Goal: Task Accomplishment & Management: Manage account settings

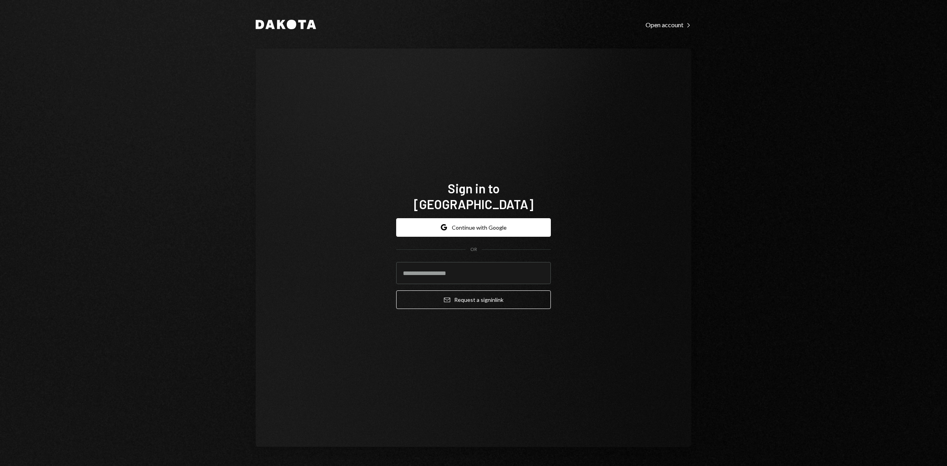
click at [479, 234] on form "Google Continue with Google OR Email Request a sign in link" at bounding box center [473, 263] width 155 height 91
click at [474, 218] on button "Google Continue with Google" at bounding box center [473, 227] width 155 height 19
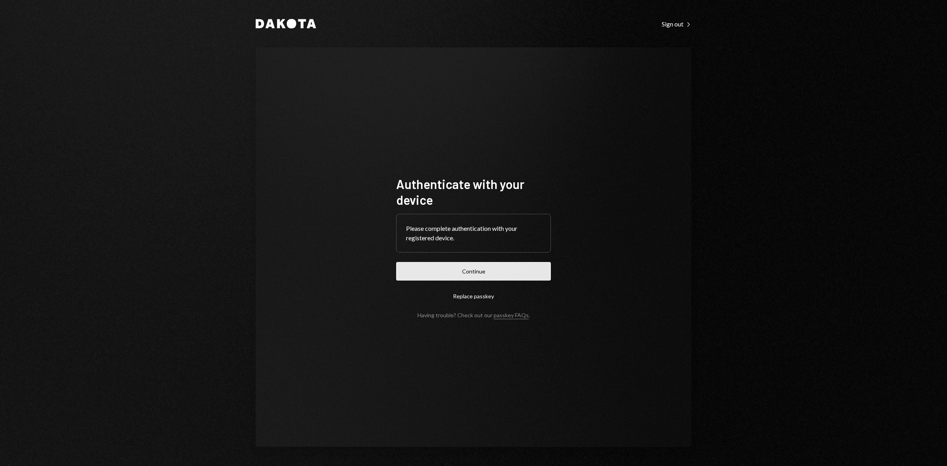
click at [477, 268] on button "Continue" at bounding box center [473, 271] width 155 height 19
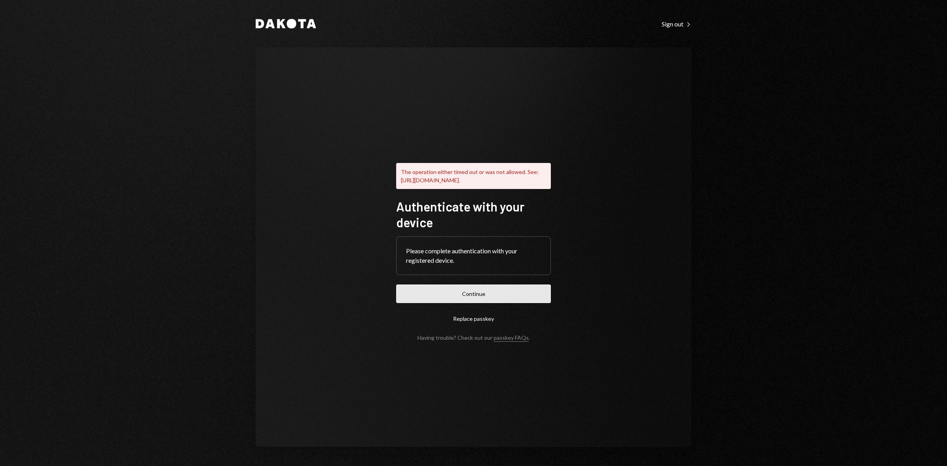
click at [533, 291] on button "Continue" at bounding box center [473, 294] width 155 height 19
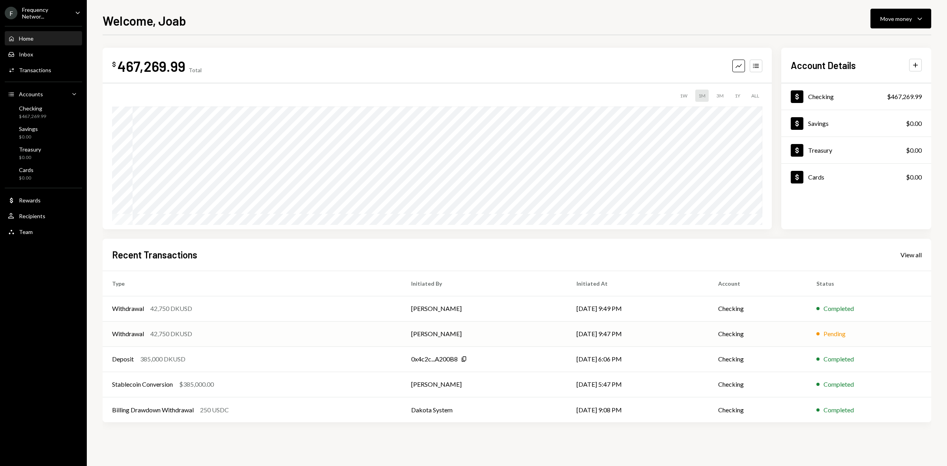
click at [160, 332] on div "42,750 DKUSD" at bounding box center [171, 333] width 42 height 9
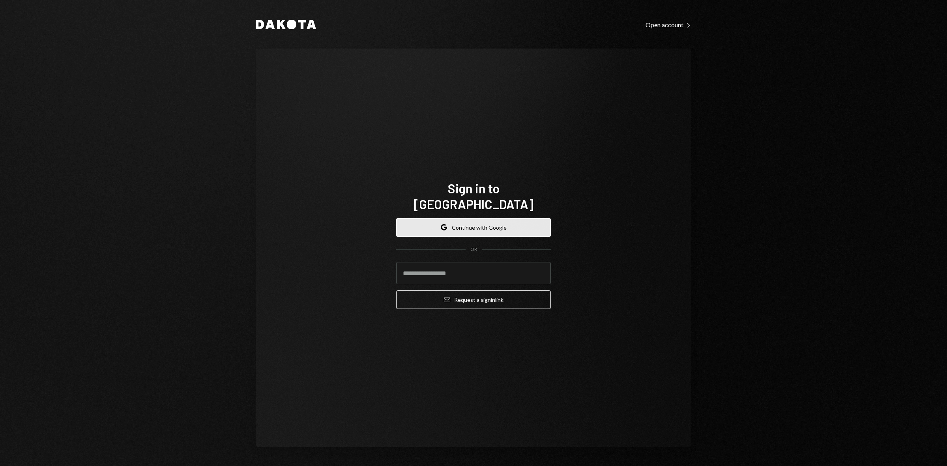
click at [444, 225] on button "Google Continue with Google" at bounding box center [473, 227] width 155 height 19
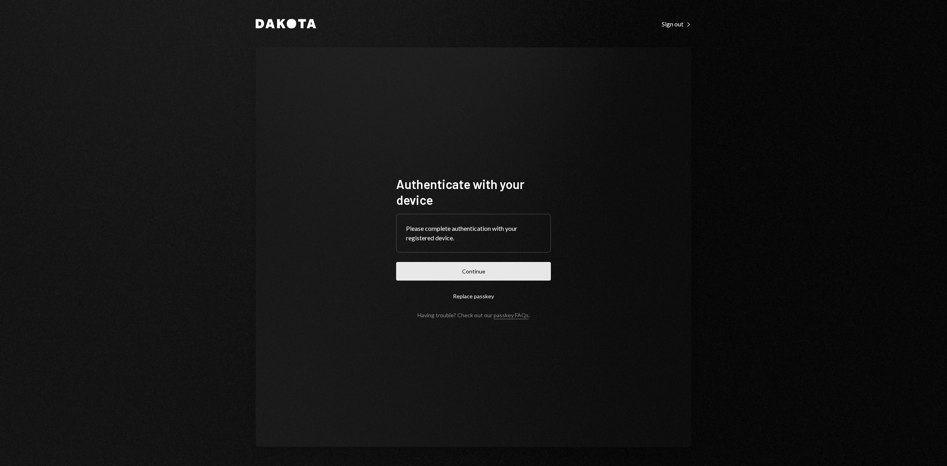
click at [474, 272] on button "Continue" at bounding box center [473, 271] width 155 height 19
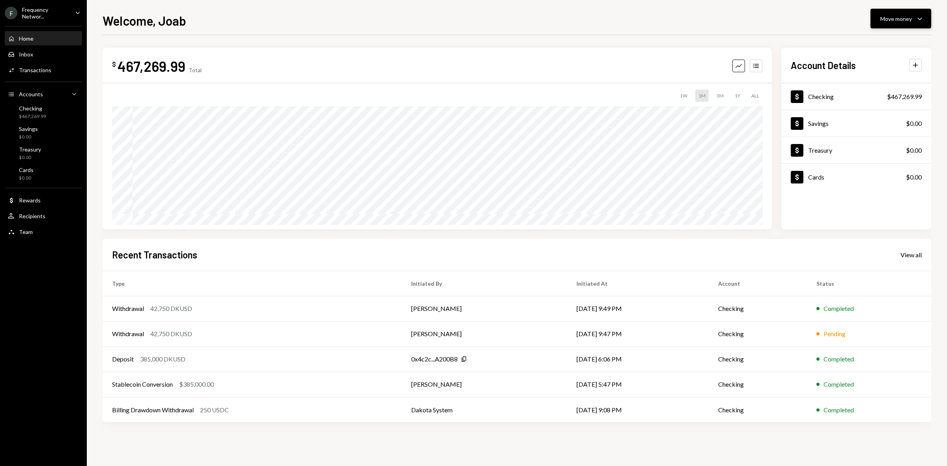
click at [897, 24] on button "Move money Caret Down" at bounding box center [901, 19] width 61 height 20
click at [875, 42] on div "Send" at bounding box center [895, 43] width 58 height 8
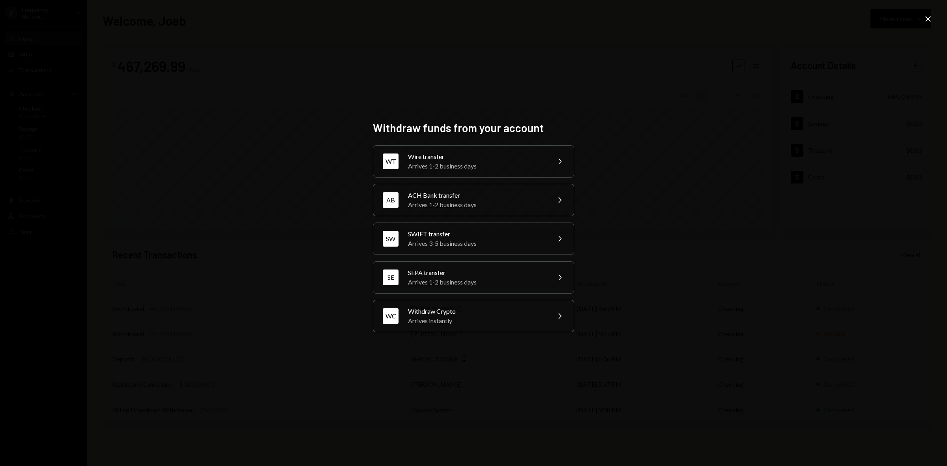
click at [822, 156] on div "Withdraw funds from your account WT Wire transfer Arrives 1-2 business days Che…" at bounding box center [473, 233] width 947 height 466
click at [930, 18] on icon "Close" at bounding box center [928, 18] width 9 height 9
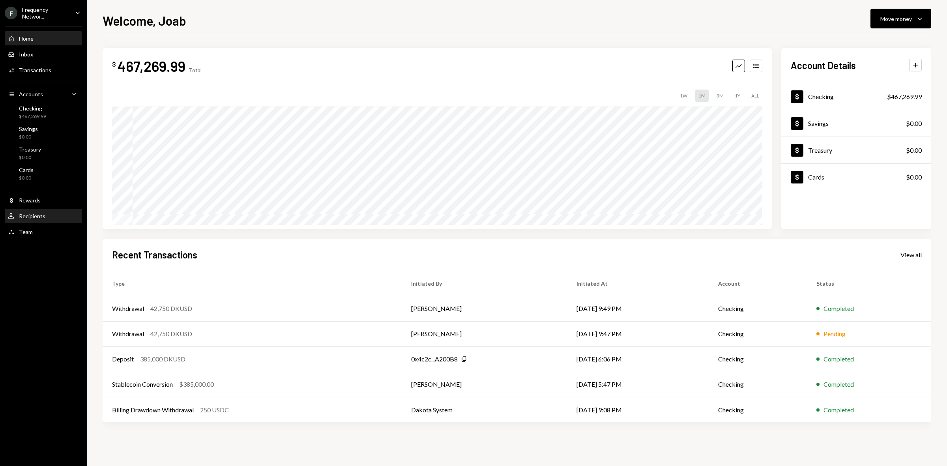
click at [40, 210] on div "User Recipients" at bounding box center [43, 216] width 71 height 13
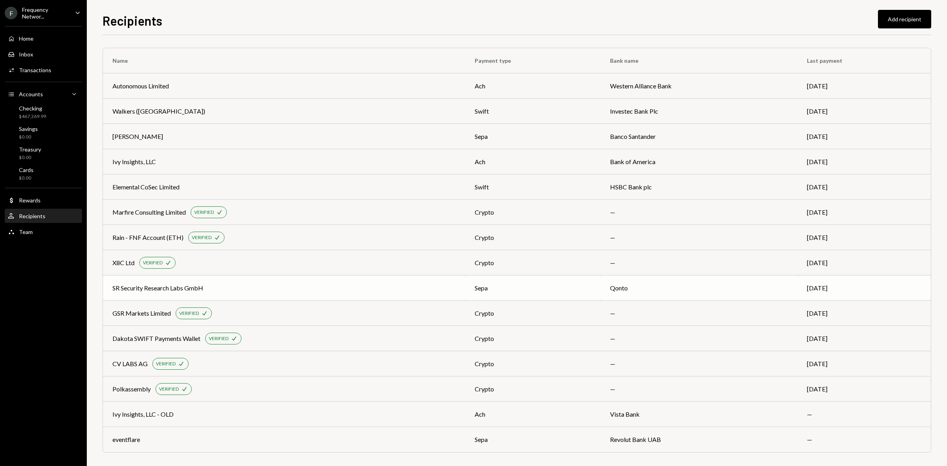
scroll to position [2, 0]
click at [354, 441] on div "eventflare" at bounding box center [284, 437] width 343 height 9
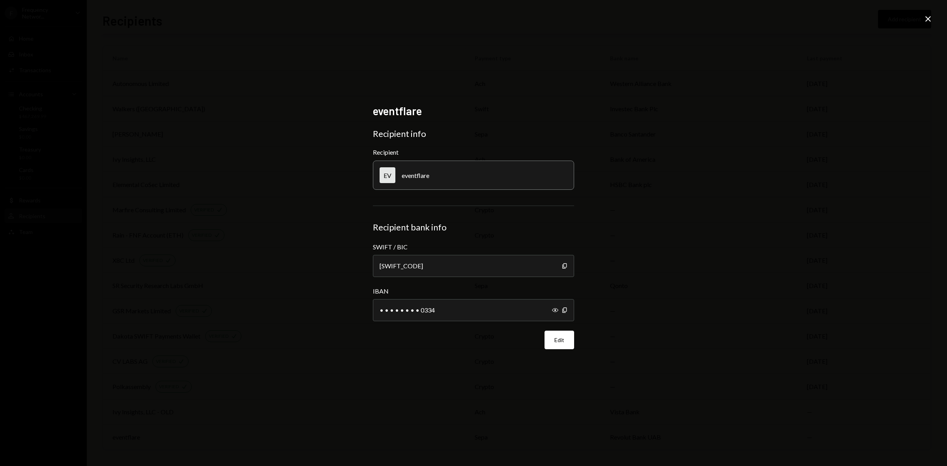
click at [930, 14] on icon "Close" at bounding box center [928, 18] width 9 height 9
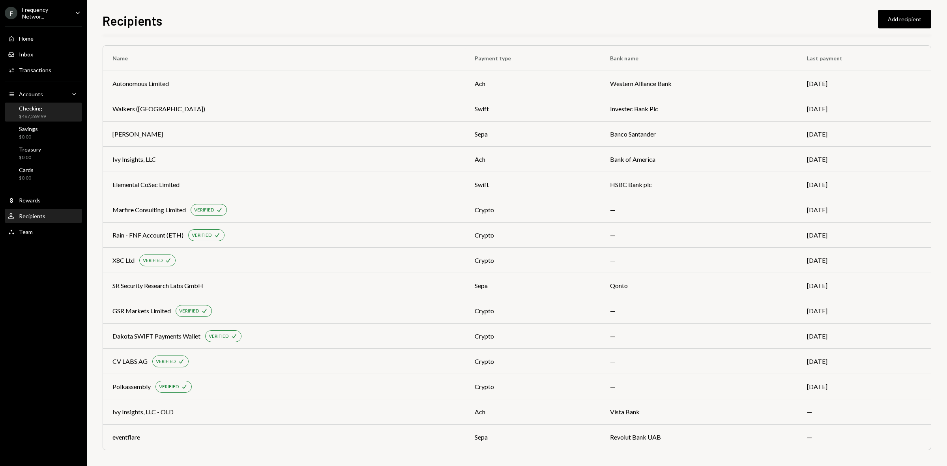
click at [39, 115] on div "$467,269.99" at bounding box center [32, 116] width 27 height 7
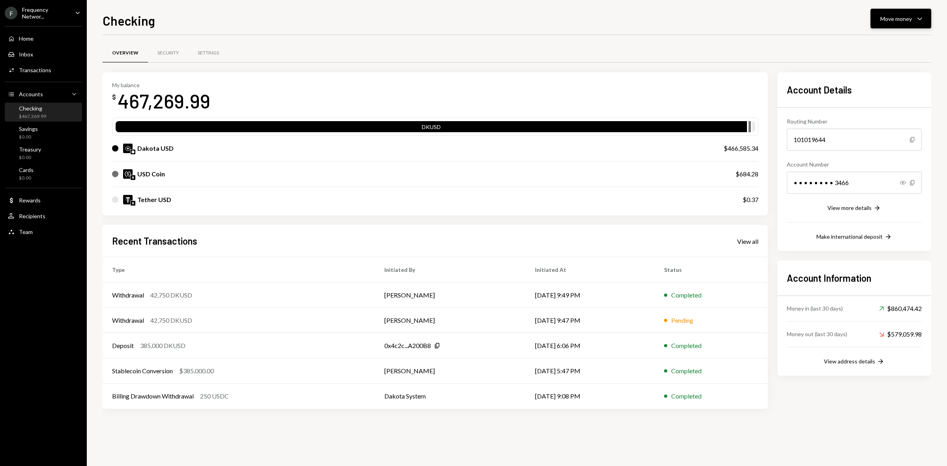
click at [899, 23] on div "Move money Caret Down" at bounding box center [901, 18] width 41 height 9
click at [875, 43] on div "Send" at bounding box center [895, 43] width 58 height 8
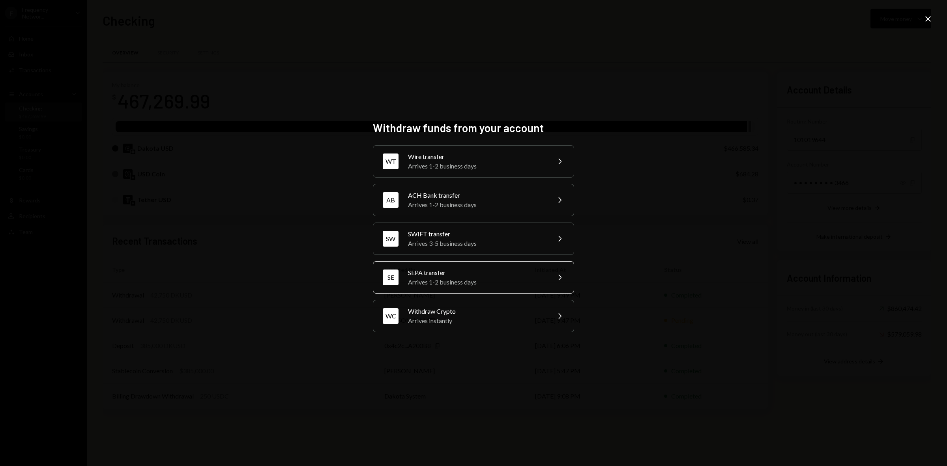
click at [454, 278] on div "Arrives 1-2 business days" at bounding box center [476, 282] width 137 height 9
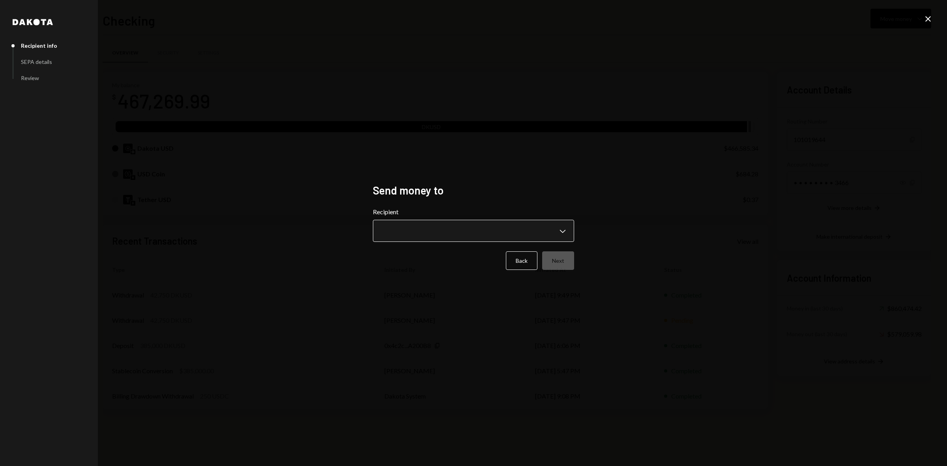
click at [484, 221] on button "Chevron Down" at bounding box center [473, 231] width 201 height 22
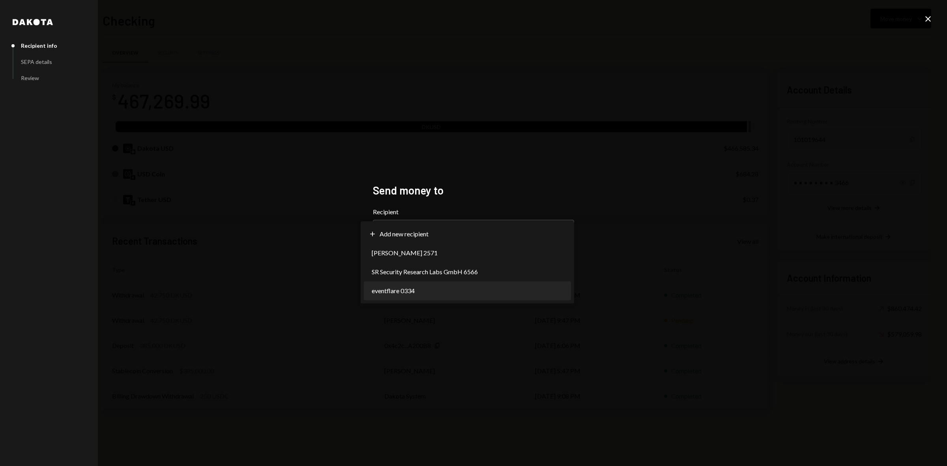
select select "**********"
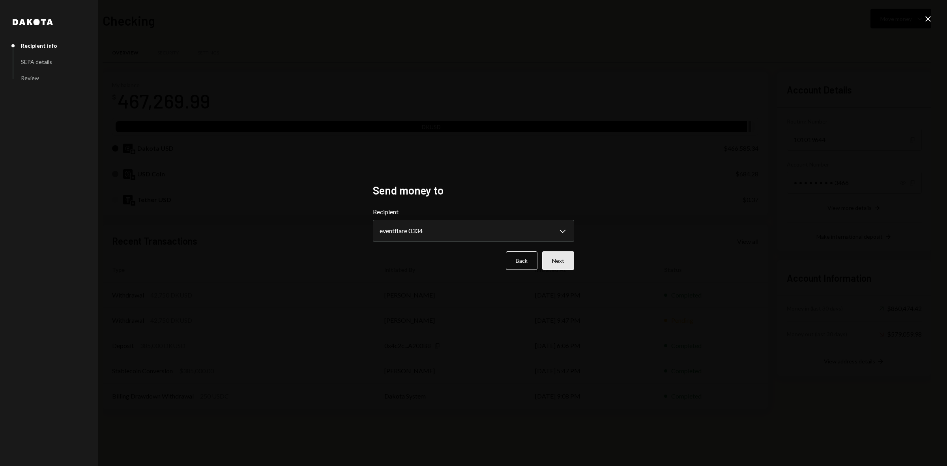
click at [556, 265] on button "Next" at bounding box center [558, 260] width 32 height 19
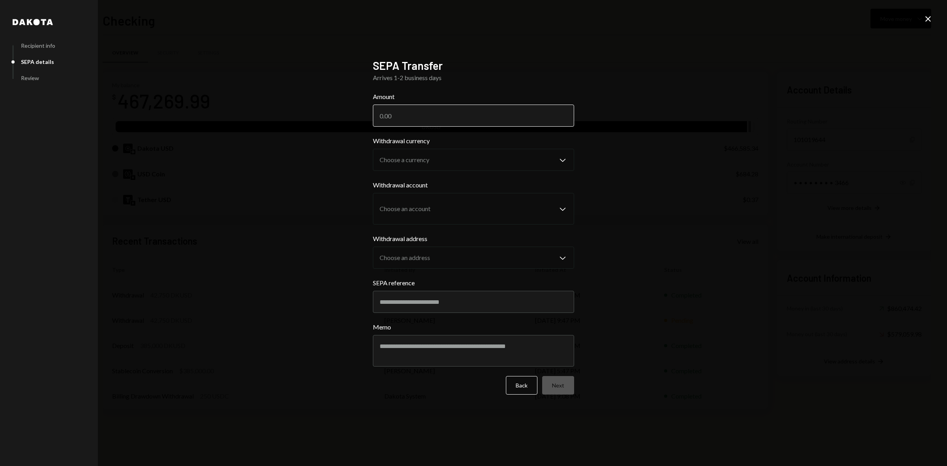
click at [422, 119] on input "Amount" at bounding box center [473, 116] width 201 height 22
click at [240, 330] on div "**********" at bounding box center [473, 233] width 947 height 466
click at [930, 16] on icon "Close" at bounding box center [928, 18] width 9 height 9
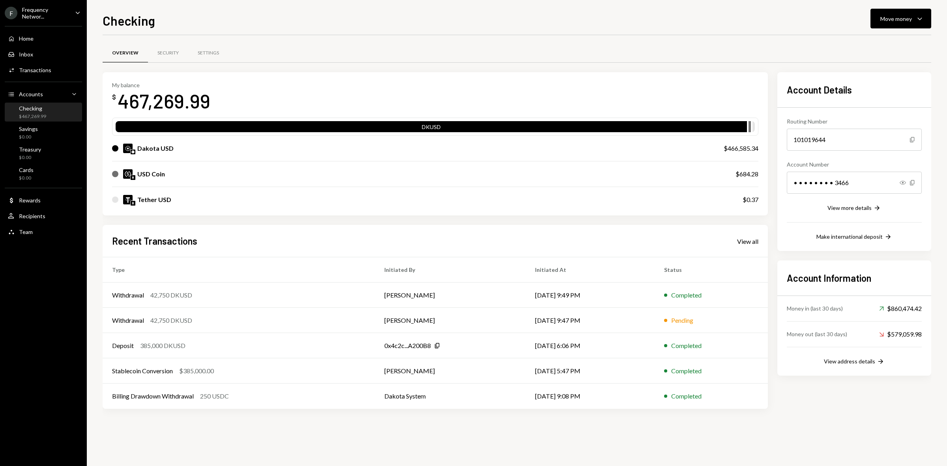
click at [753, 253] on div "Recent Transactions View all Type Initiated By Initiated At Status Withdrawal 4…" at bounding box center [436, 317] width 666 height 184
click at [752, 244] on div "View all" at bounding box center [747, 242] width 21 height 8
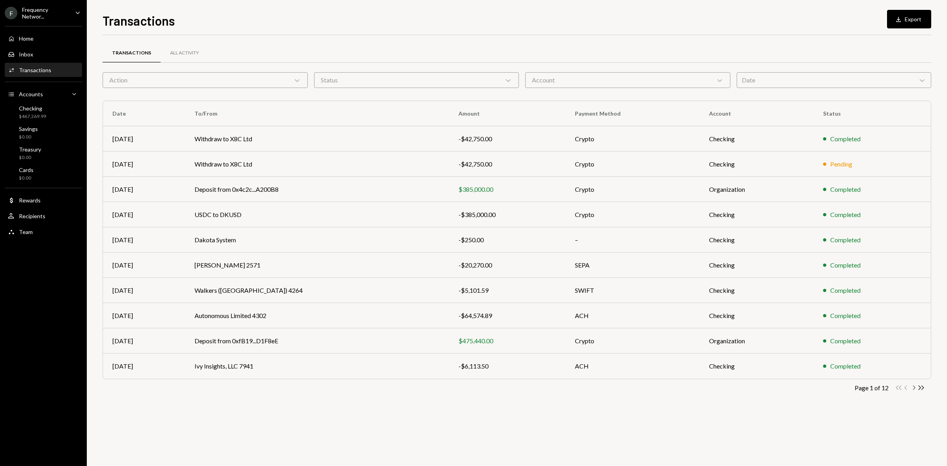
click at [914, 385] on icon "Chevron Right" at bounding box center [914, 388] width 8 height 8
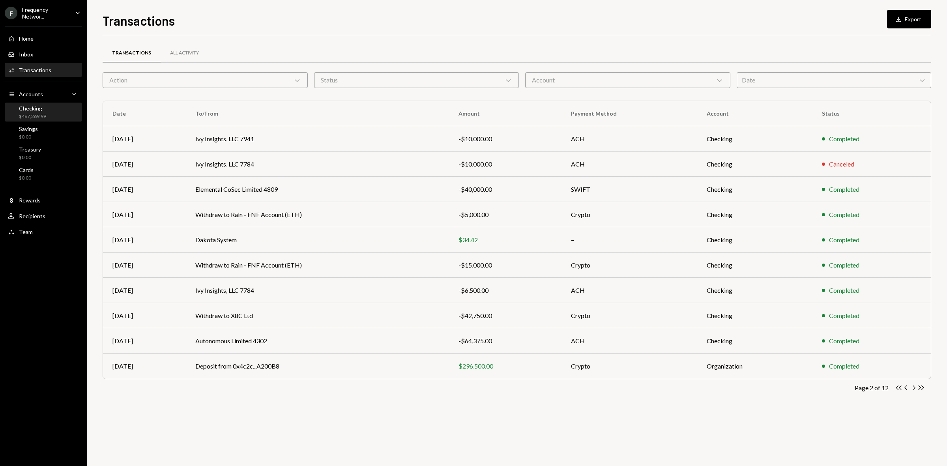
click at [38, 119] on div "Checking $467,269.99" at bounding box center [43, 112] width 71 height 18
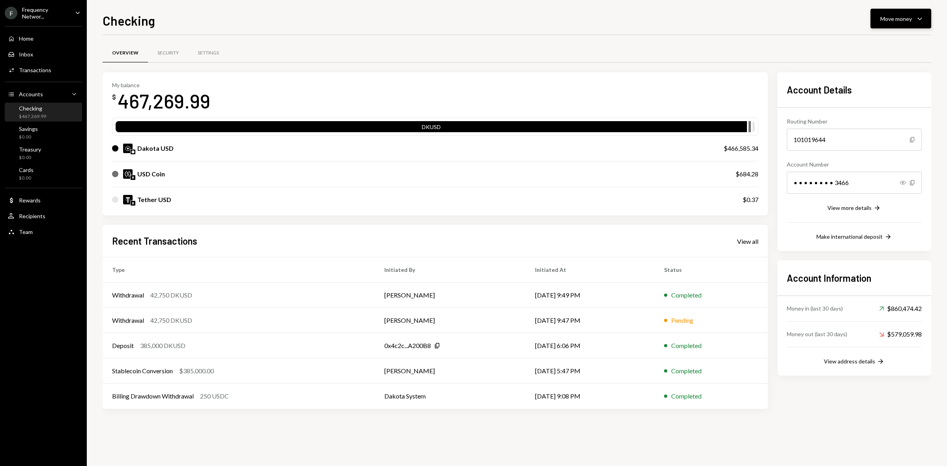
click at [906, 20] on div "Move money" at bounding box center [897, 19] width 32 height 8
click at [872, 45] on div "Send" at bounding box center [895, 43] width 58 height 8
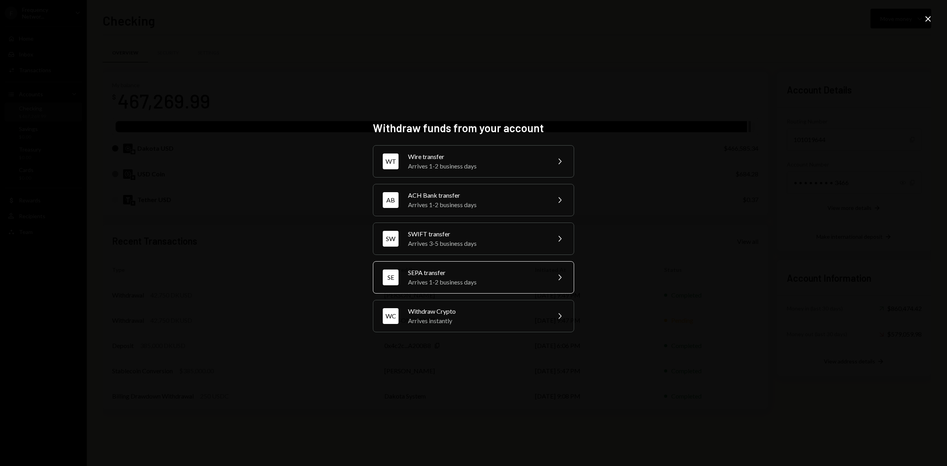
click at [463, 274] on div "SEPA transfer" at bounding box center [476, 272] width 137 height 9
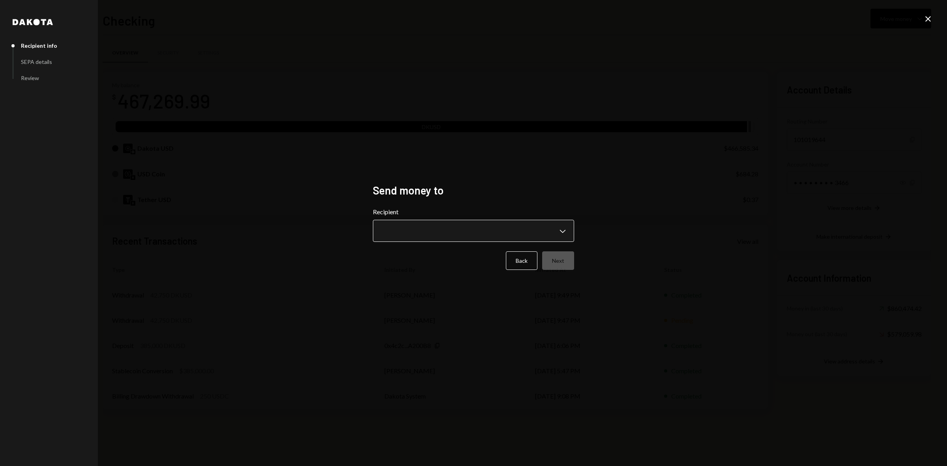
click at [471, 241] on body "F Frequency Networ... Caret Down Home Home Inbox Inbox Activities Transactions …" at bounding box center [473, 233] width 947 height 466
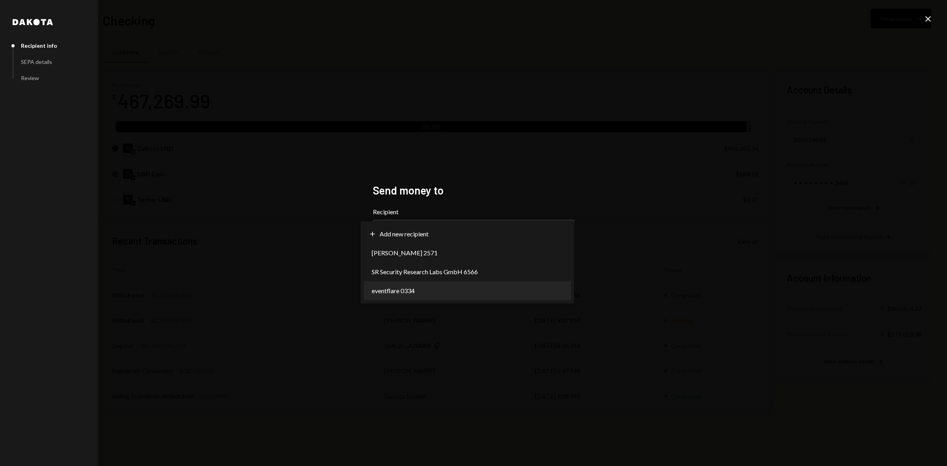
select select "**********"
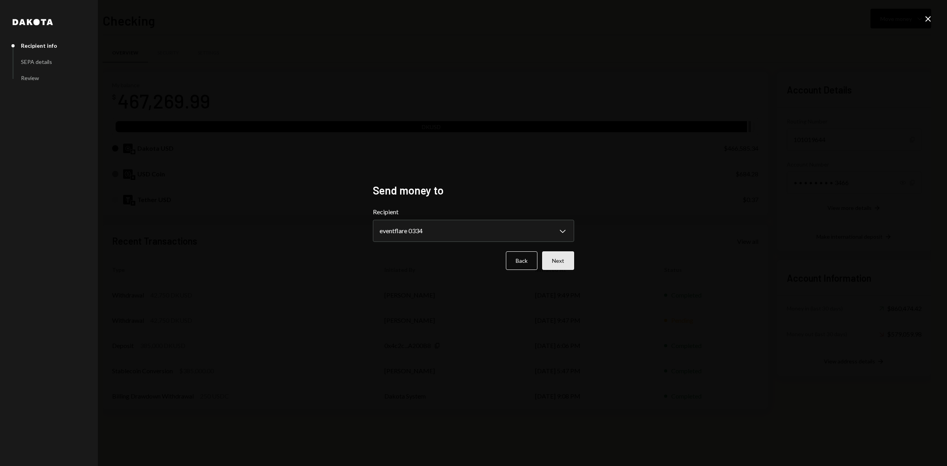
click at [555, 257] on button "Next" at bounding box center [558, 260] width 32 height 19
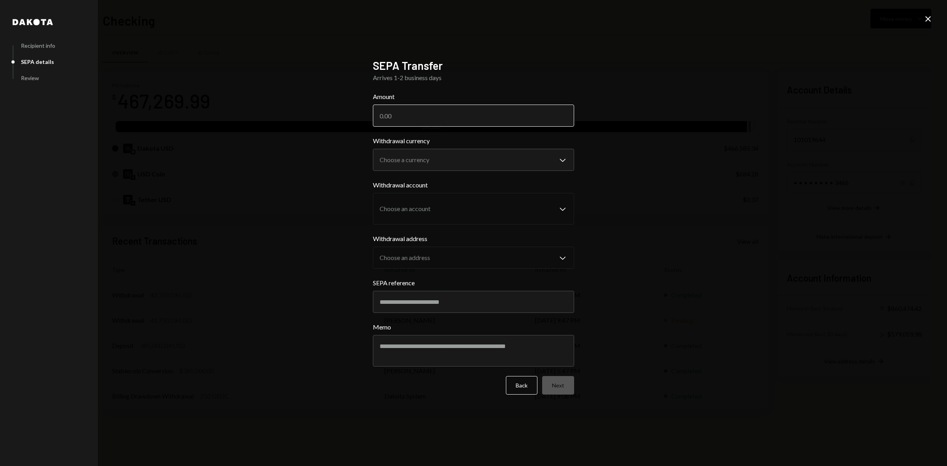
click at [420, 118] on input "Amount" at bounding box center [473, 116] width 201 height 22
type input "7979.67"
click at [457, 164] on body "F Frequency Networ... Caret Down Home Home Inbox Inbox Activities Transactions …" at bounding box center [473, 233] width 947 height 466
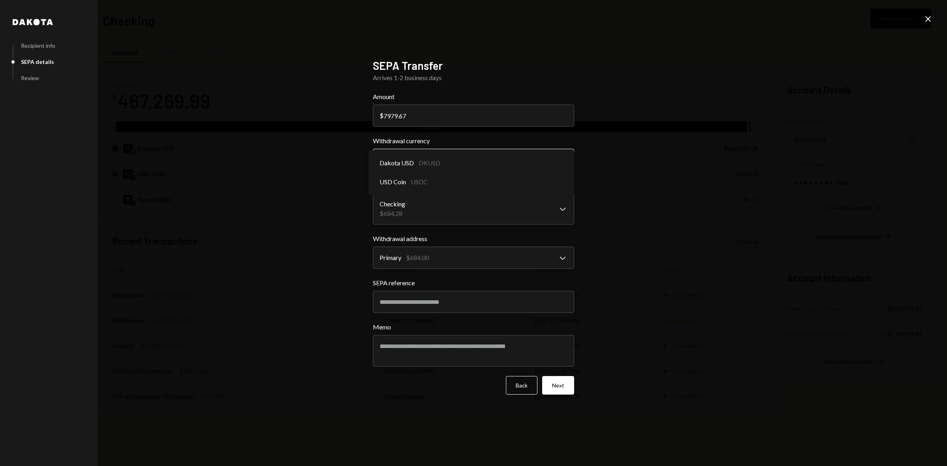
click at [431, 166] on body "F Frequency Networ... Caret Down Home Home Inbox Inbox Activities Transactions …" at bounding box center [473, 233] width 947 height 466
select select "*****"
click at [428, 301] on input "SEPA reference" at bounding box center [473, 302] width 201 height 22
click at [424, 316] on form "**********" at bounding box center [473, 243] width 201 height 303
click at [413, 298] on input "SEPA reference" at bounding box center [473, 302] width 201 height 22
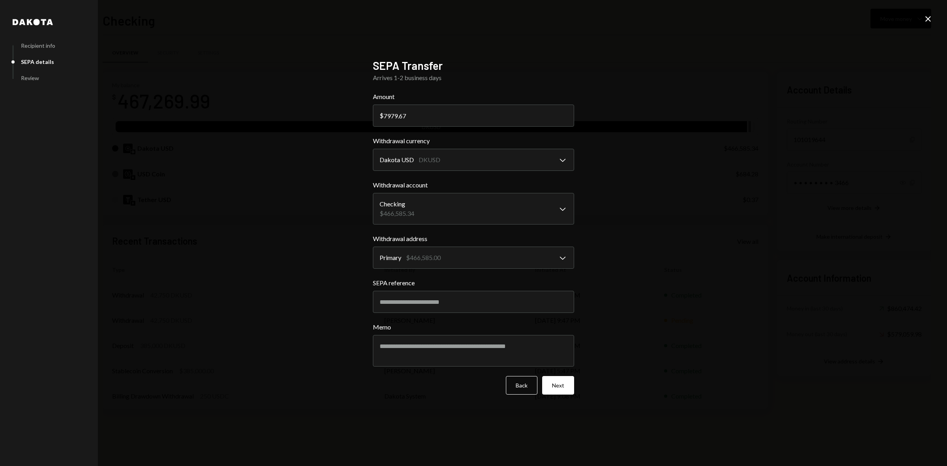
paste input "**********"
type input "**********"
drag, startPoint x: 450, startPoint y: 352, endPoint x: 444, endPoint y: 352, distance: 6.3
click at [449, 352] on textarea "Memo" at bounding box center [473, 351] width 201 height 32
type textarea "********"
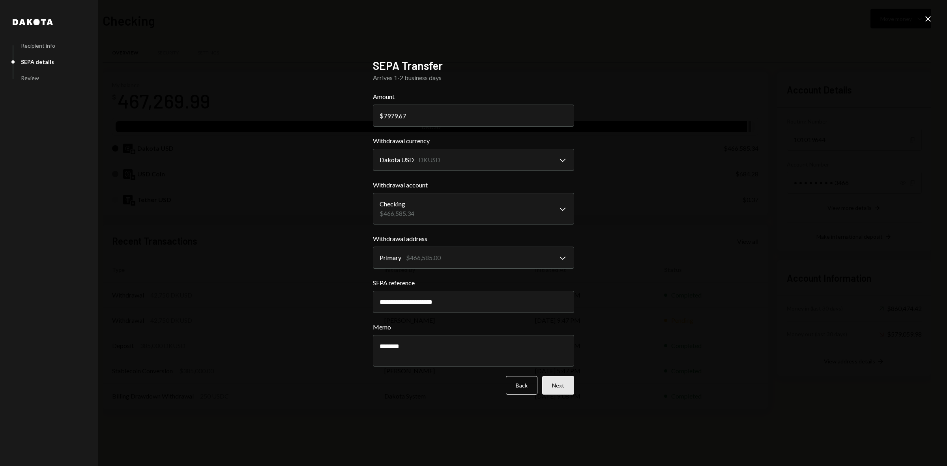
click at [563, 386] on button "Next" at bounding box center [558, 385] width 32 height 19
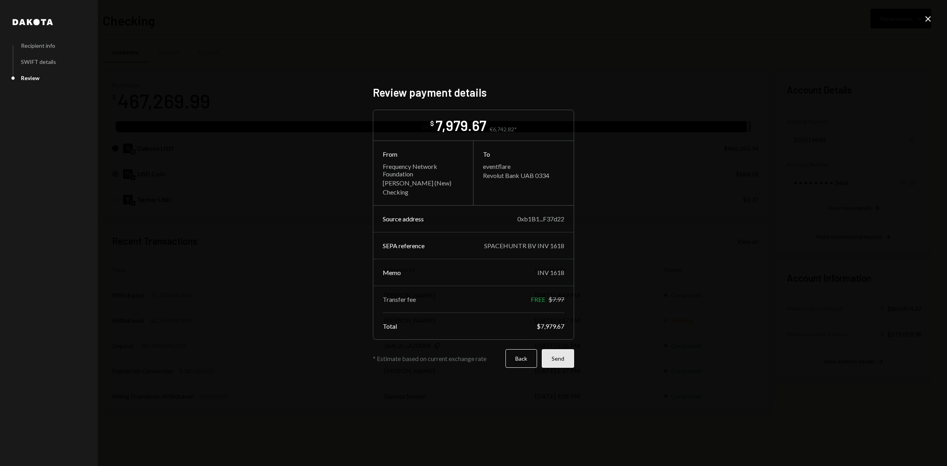
click at [561, 358] on button "Send" at bounding box center [558, 358] width 32 height 19
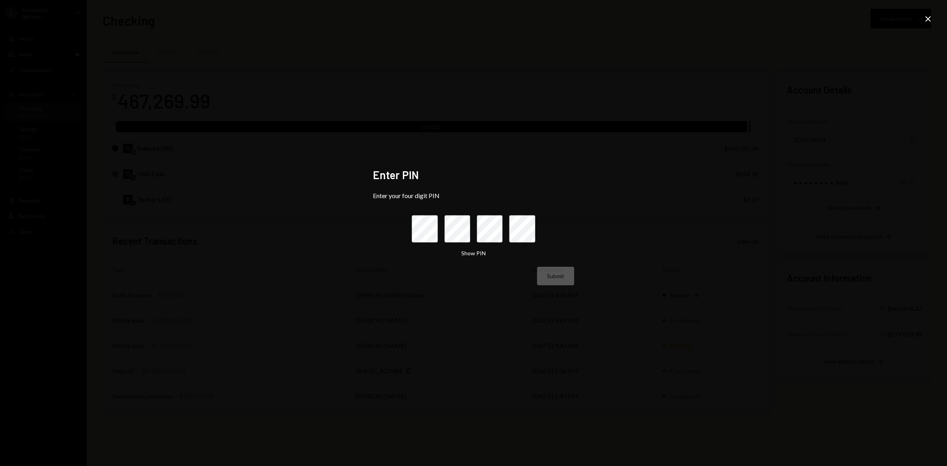
click at [925, 19] on icon "Close" at bounding box center [928, 18] width 9 height 9
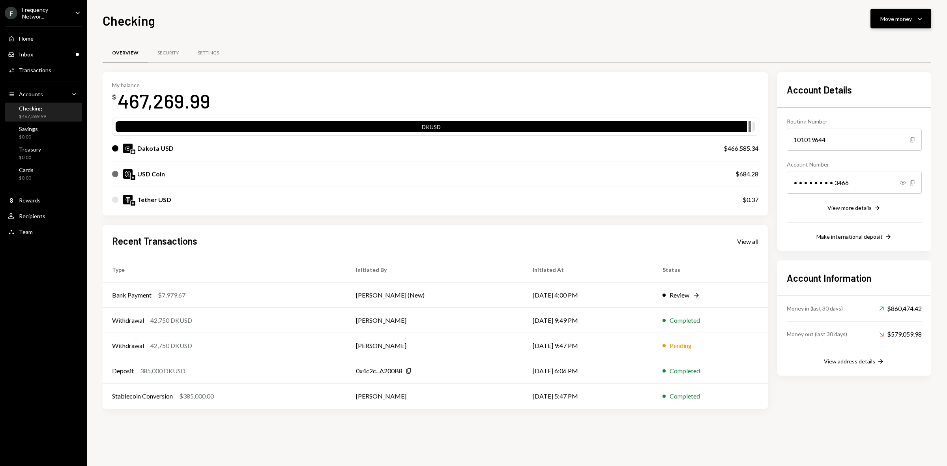
click at [897, 19] on div "Move money" at bounding box center [897, 19] width 32 height 8
click at [885, 41] on div "Send" at bounding box center [895, 43] width 58 height 8
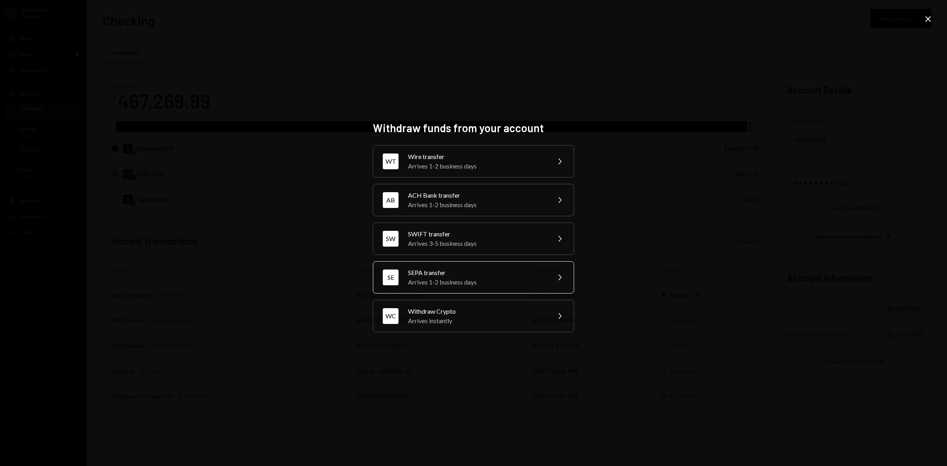
click at [445, 274] on div "SEPA transfer" at bounding box center [476, 272] width 137 height 9
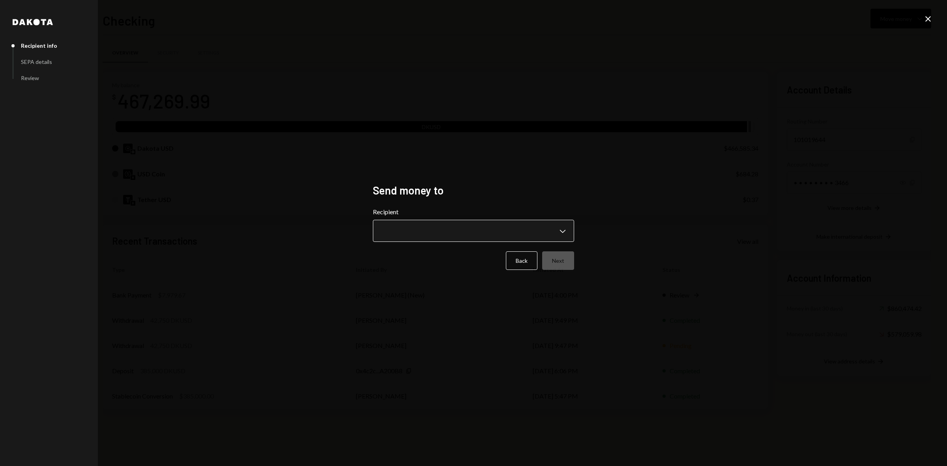
click at [474, 236] on body "F Frequency Networ... Caret Down Home Home Inbox Inbox Activities Transactions …" at bounding box center [473, 233] width 947 height 466
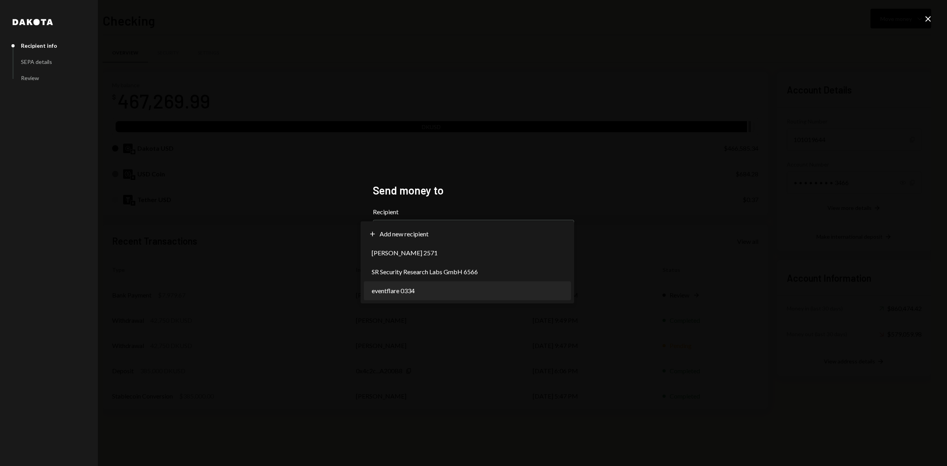
select select "**********"
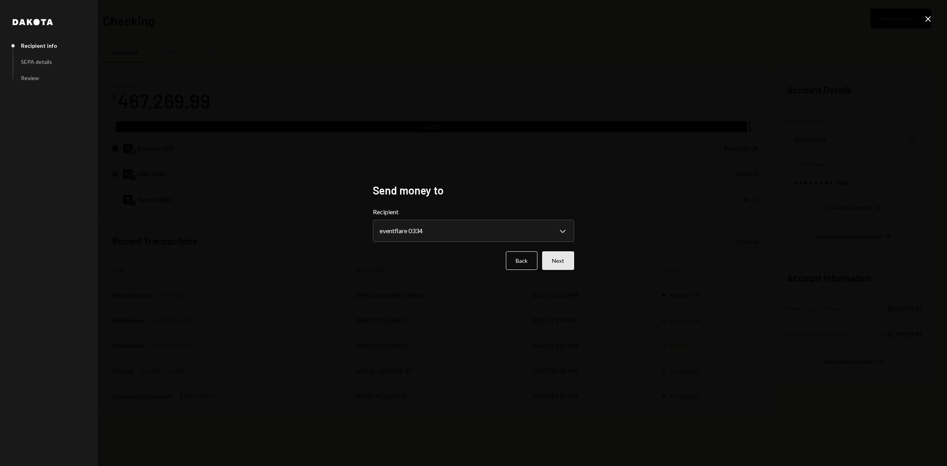
click at [557, 260] on button "Next" at bounding box center [558, 260] width 32 height 19
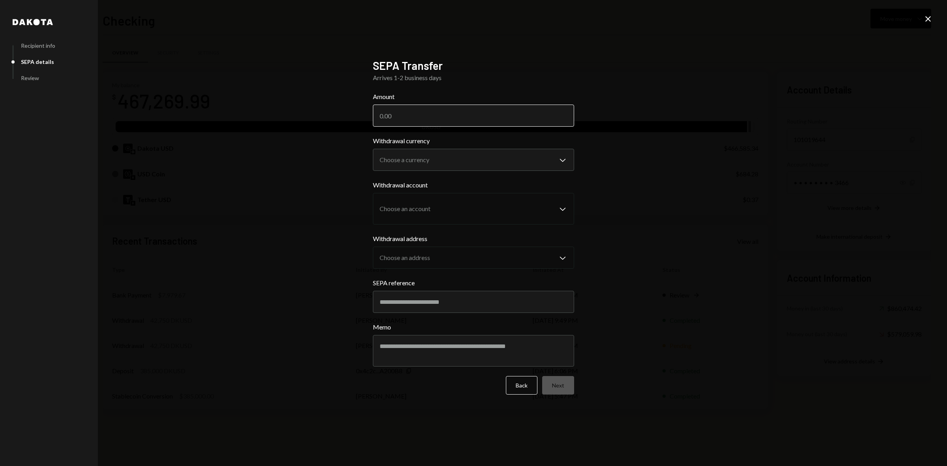
click at [397, 113] on input "Amount" at bounding box center [473, 116] width 201 height 22
click at [407, 115] on input "Amount" at bounding box center [473, 116] width 201 height 22
type input "9395.58"
click at [520, 160] on body "F Frequency Networ... Caret Down Home Home Inbox Inbox Activities Transactions …" at bounding box center [473, 233] width 947 height 466
select select "*****"
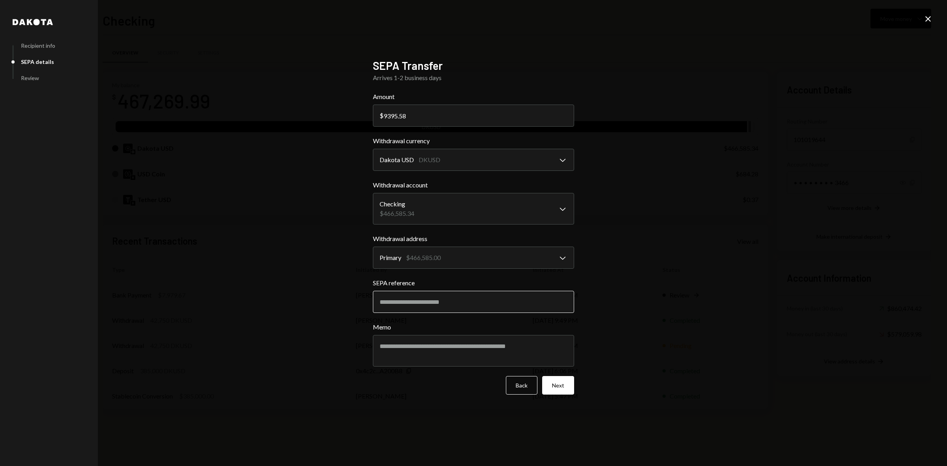
click at [441, 309] on input "SEPA reference" at bounding box center [473, 302] width 201 height 22
click at [419, 305] on input "SEPA reference" at bounding box center [473, 302] width 201 height 22
click at [402, 297] on input "SEPA reference" at bounding box center [473, 302] width 201 height 22
paste input "**********"
type input "**********"
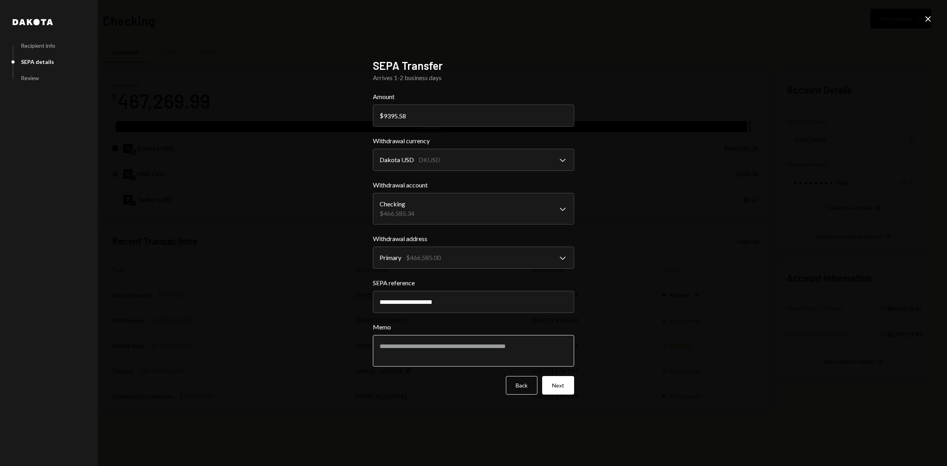
click at [480, 351] on textarea "Memo" at bounding box center [473, 351] width 201 height 32
type textarea "**********"
click at [571, 389] on button "Next" at bounding box center [558, 385] width 32 height 19
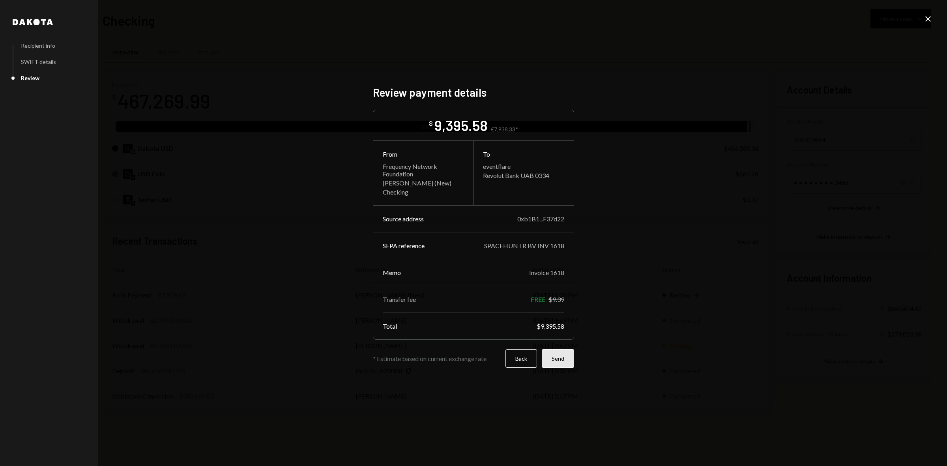
click at [563, 362] on button "Send" at bounding box center [558, 358] width 32 height 19
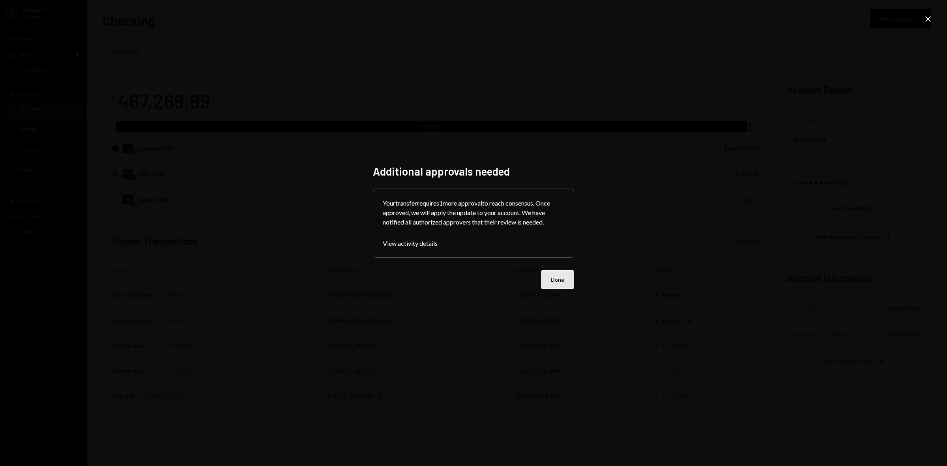
click at [554, 284] on button "Done" at bounding box center [557, 279] width 33 height 19
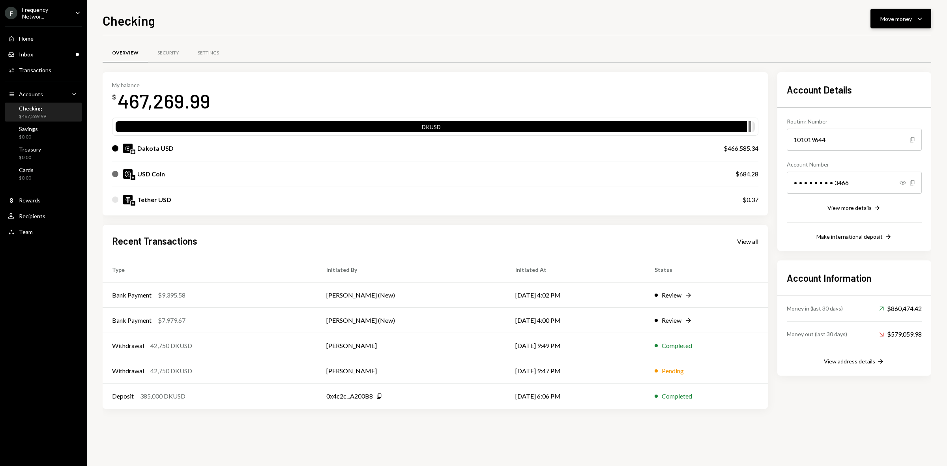
click at [879, 13] on button "Move money Caret Down" at bounding box center [901, 19] width 61 height 20
click at [883, 39] on div "Send" at bounding box center [895, 43] width 58 height 8
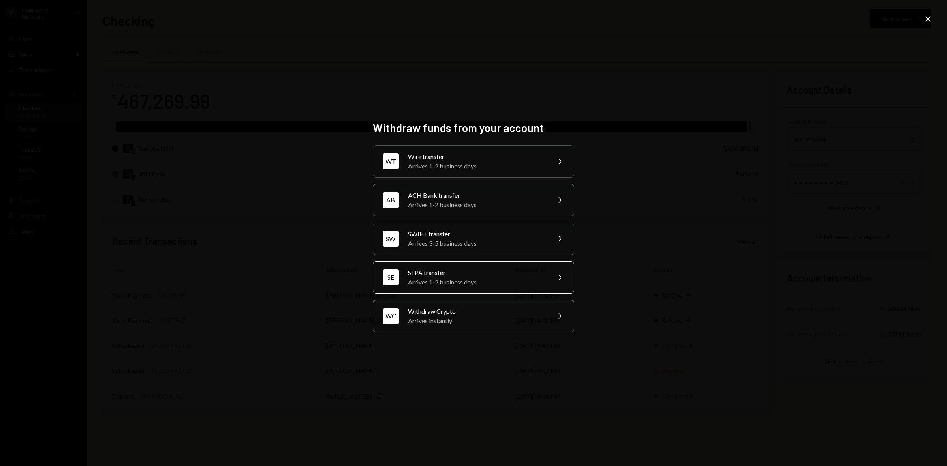
click at [449, 279] on div "Arrives 1-2 business days" at bounding box center [476, 282] width 137 height 9
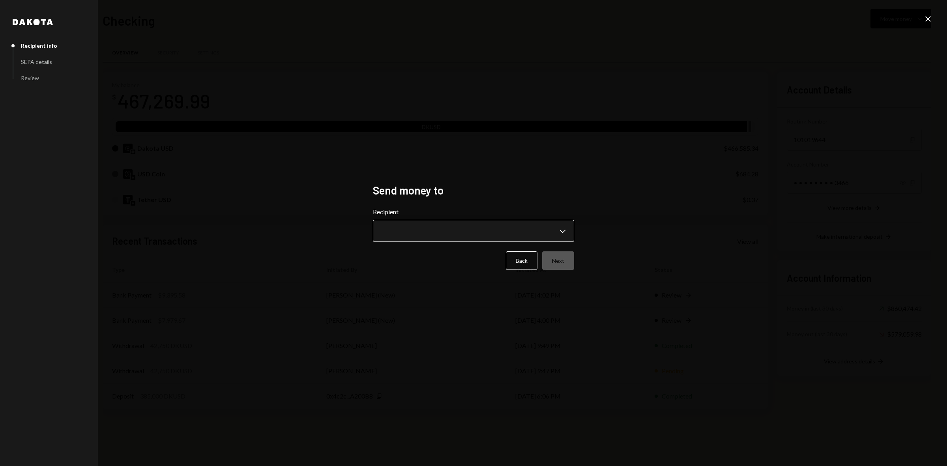
click at [437, 240] on body "F Frequency Networ... Caret Down Home Home Inbox Inbox Activities Transactions …" at bounding box center [473, 233] width 947 height 466
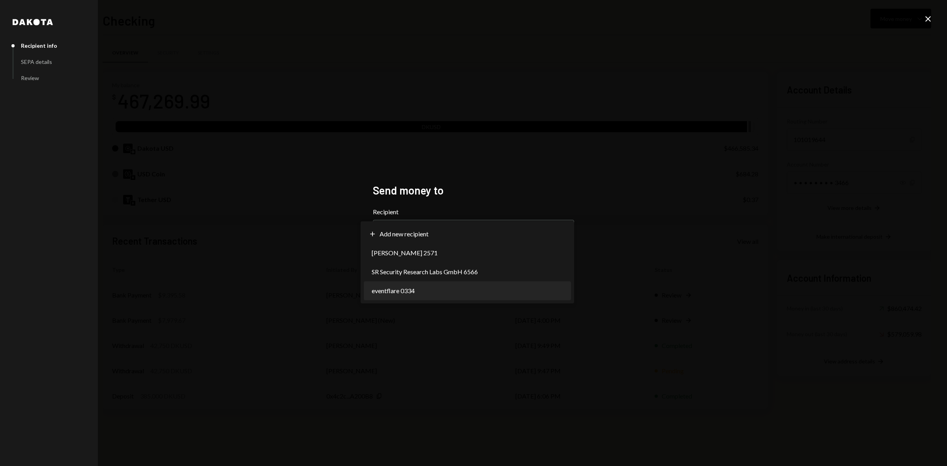
select select "**********"
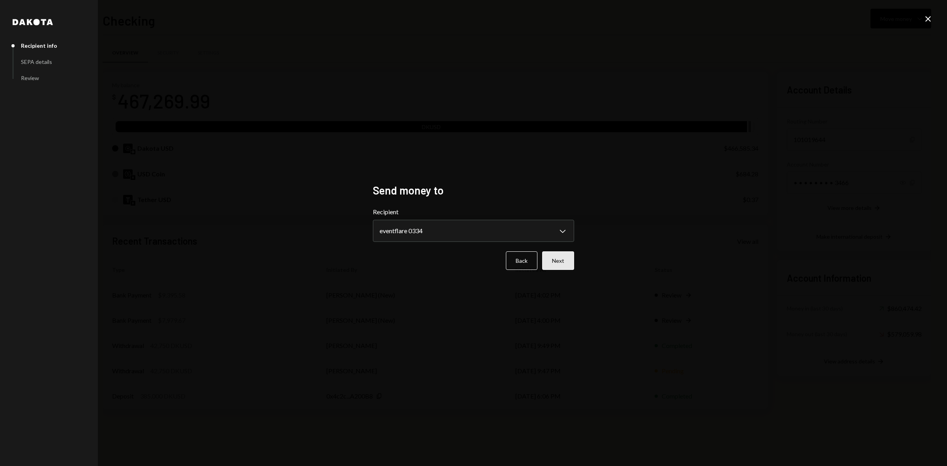
click at [558, 265] on button "Next" at bounding box center [558, 260] width 32 height 19
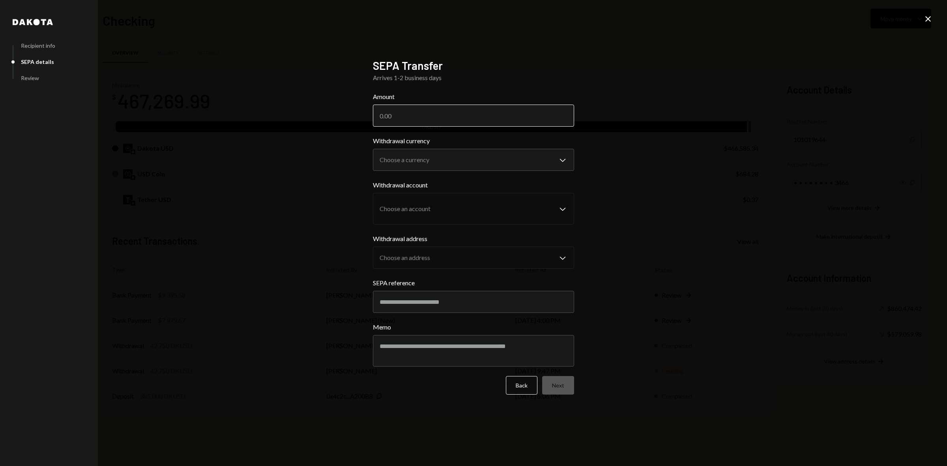
click at [413, 116] on input "Amount" at bounding box center [473, 116] width 201 height 22
click at [405, 114] on input "Amount" at bounding box center [473, 116] width 201 height 22
type input "1949.18"
click at [402, 164] on body "F Frequency Networ... Caret Down Home Home Inbox Inbox Activities Transactions …" at bounding box center [473, 233] width 947 height 466
select select "*****"
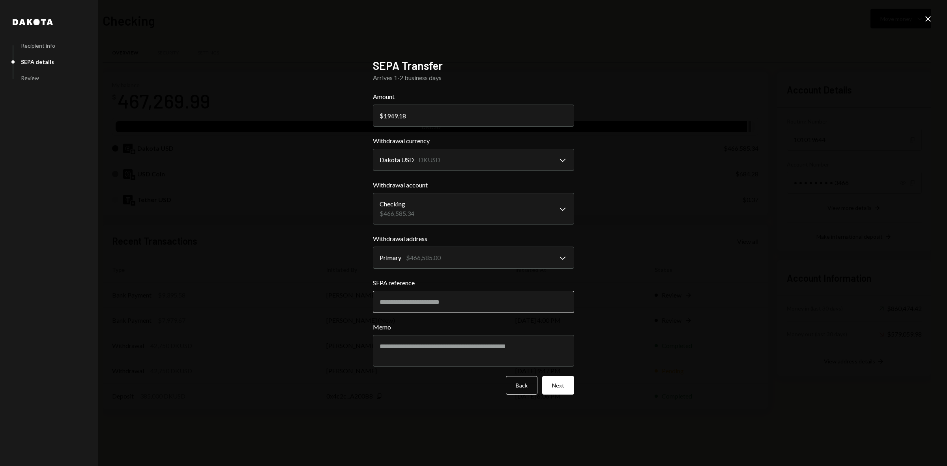
click at [446, 300] on input "SEPA reference" at bounding box center [473, 302] width 201 height 22
paste input "**********"
click at [476, 303] on input "**********" at bounding box center [473, 302] width 201 height 22
type input "**********"
select select "*****"
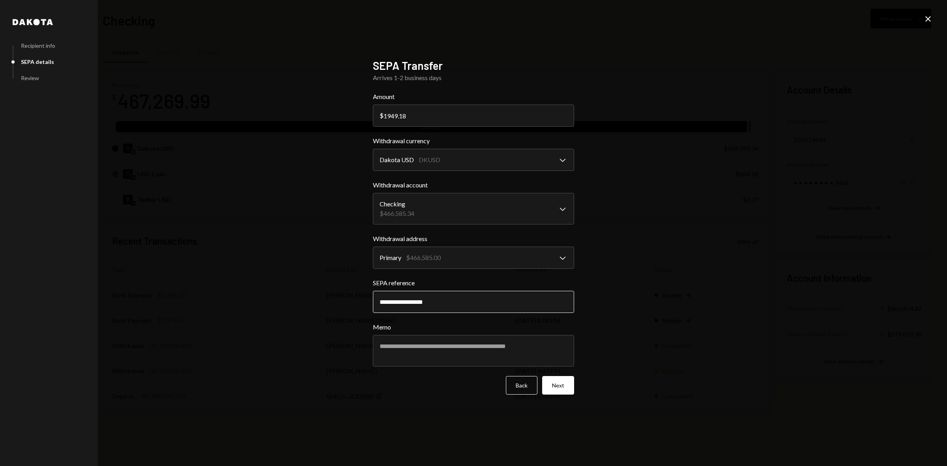
click at [466, 304] on input "**********" at bounding box center [473, 302] width 201 height 22
type input "**********"
drag, startPoint x: 478, startPoint y: 342, endPoint x: 488, endPoint y: 339, distance: 9.4
click at [479, 341] on textarea "Memo" at bounding box center [473, 351] width 201 height 32
type textarea "**********"
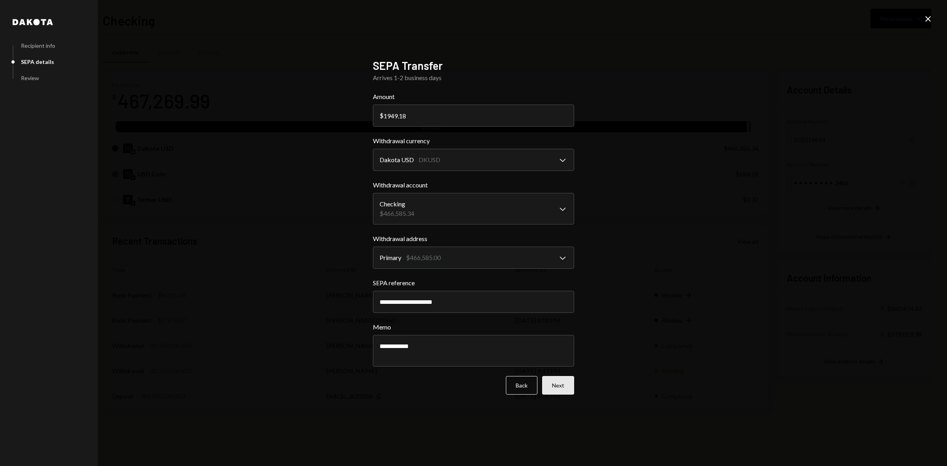
click at [555, 389] on button "Next" at bounding box center [558, 385] width 32 height 19
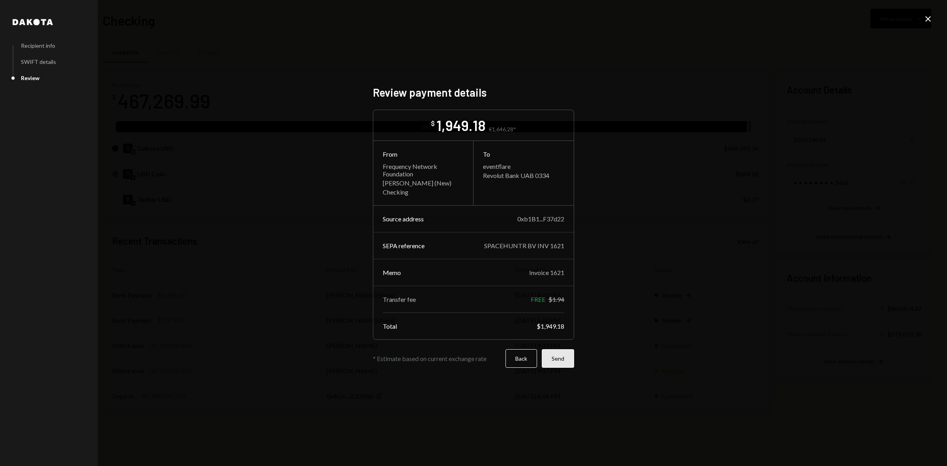
click at [559, 364] on button "Send" at bounding box center [558, 358] width 32 height 19
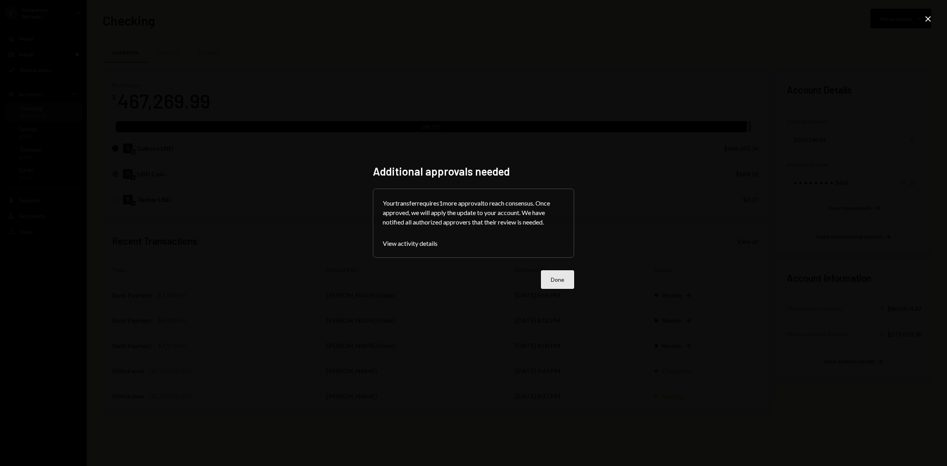
click at [557, 286] on button "Done" at bounding box center [557, 279] width 33 height 19
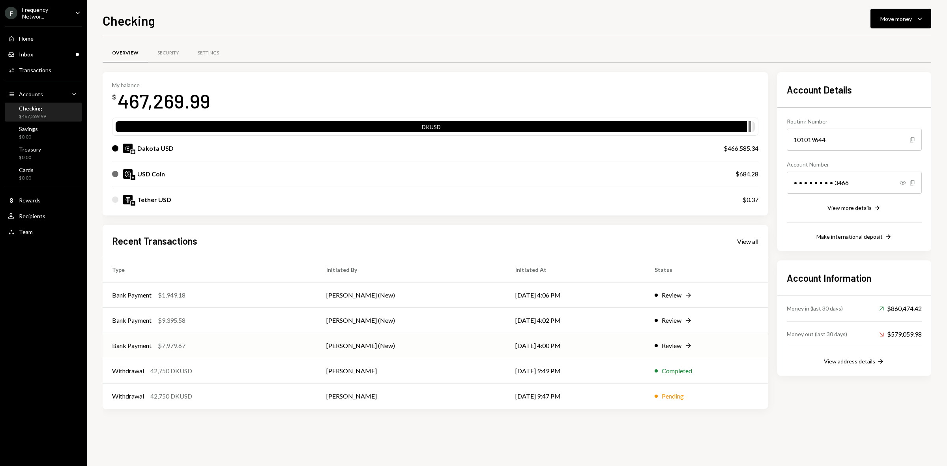
click at [245, 345] on div "Bank Payment $7,979.67" at bounding box center [209, 345] width 195 height 9
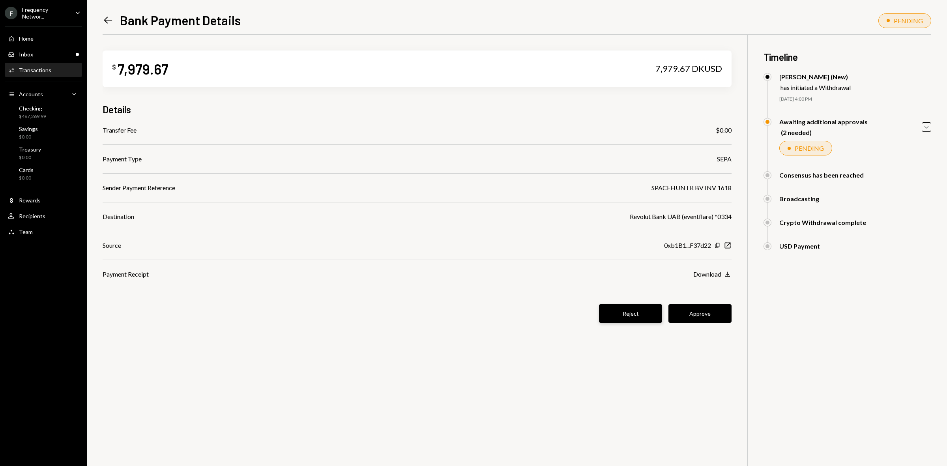
click at [634, 320] on button "Reject" at bounding box center [630, 313] width 63 height 19
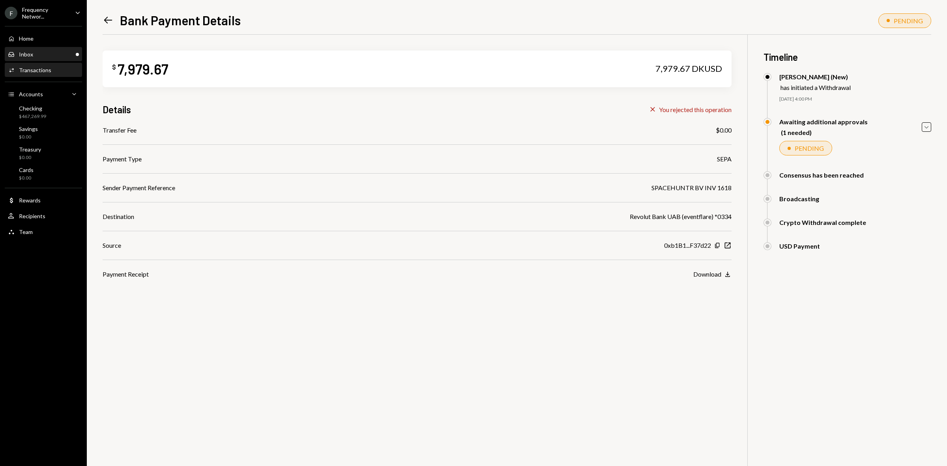
click at [36, 56] on div "Inbox Inbox" at bounding box center [43, 54] width 71 height 7
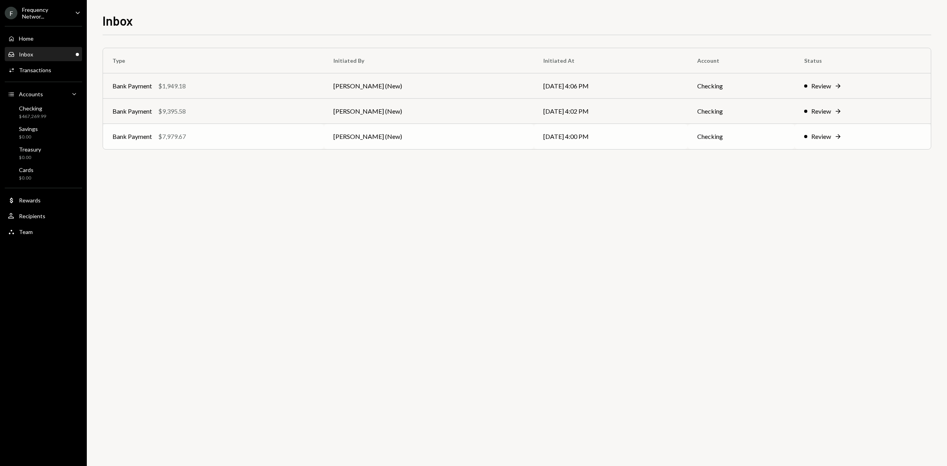
click at [792, 140] on td "Checking" at bounding box center [741, 136] width 107 height 25
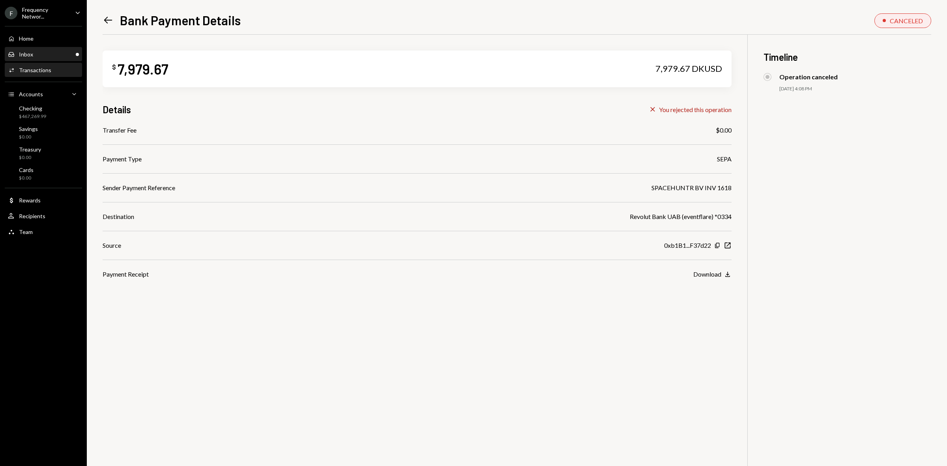
click at [42, 54] on div "Inbox Inbox" at bounding box center [43, 54] width 71 height 7
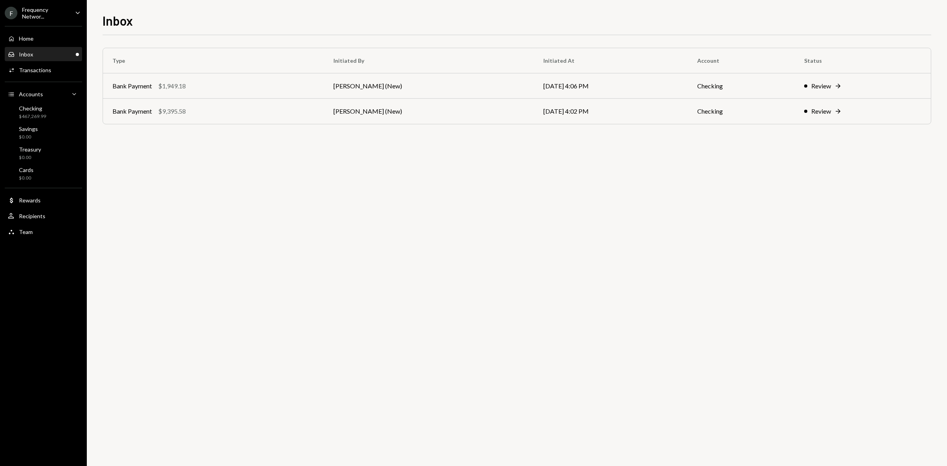
click at [73, 53] on div "Inbox Inbox" at bounding box center [43, 54] width 71 height 7
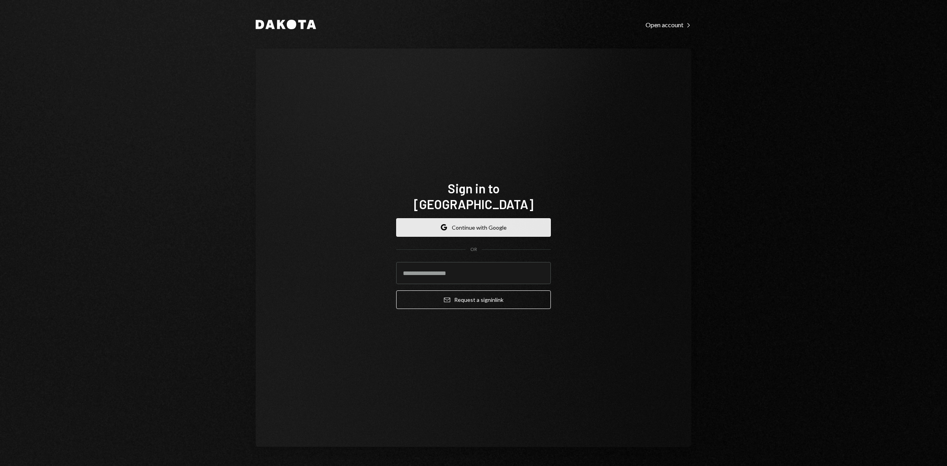
click at [467, 218] on button "Google Continue with Google" at bounding box center [473, 227] width 155 height 19
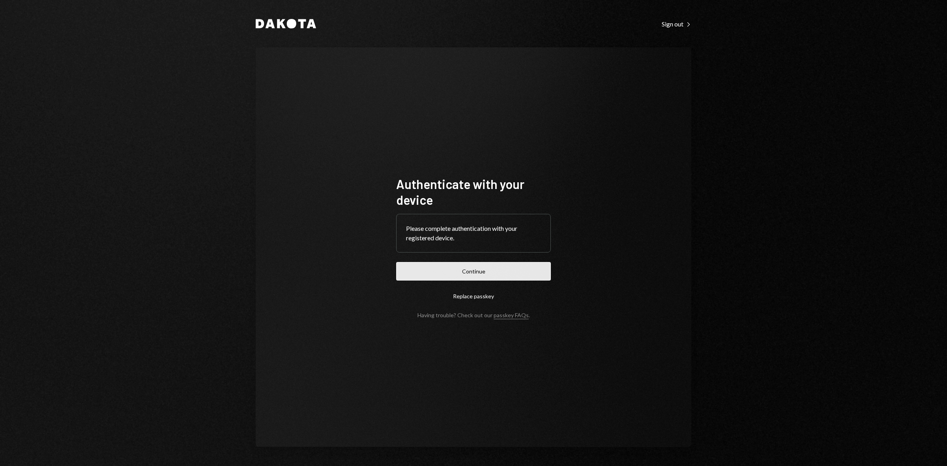
drag, startPoint x: 508, startPoint y: 257, endPoint x: 514, endPoint y: 264, distance: 9.0
click at [508, 257] on form "Authenticate with your device Please complete authentication with your register…" at bounding box center [473, 247] width 155 height 143
click at [520, 275] on button "Continue" at bounding box center [473, 271] width 155 height 19
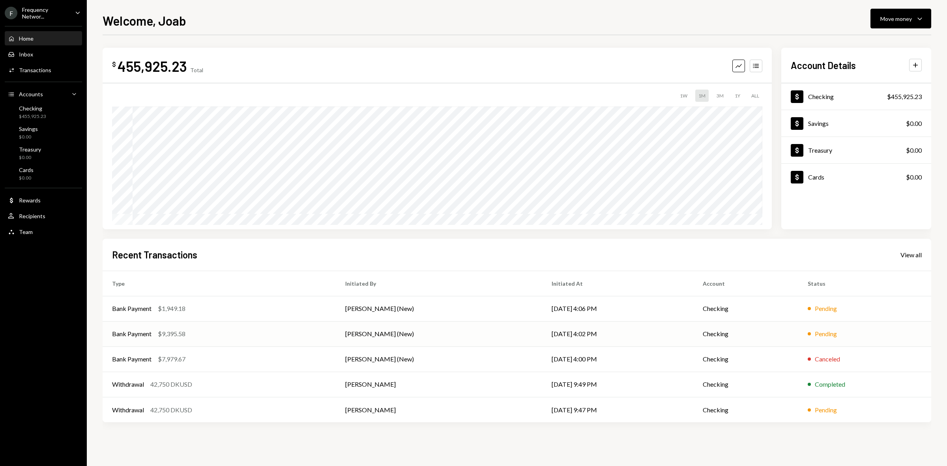
click at [229, 334] on div "Bank Payment $9,395.58" at bounding box center [219, 333] width 214 height 9
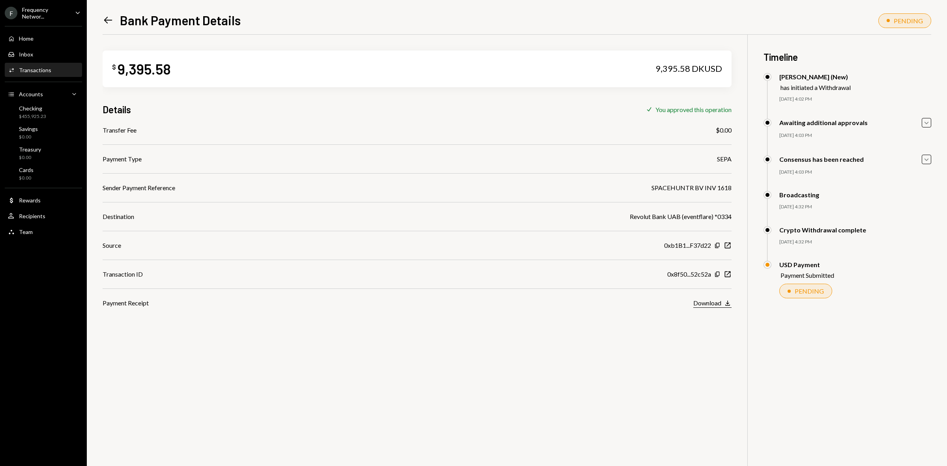
click at [710, 305] on div "Download" at bounding box center [708, 303] width 28 height 8
click at [107, 18] on icon "Left Arrow" at bounding box center [108, 20] width 11 height 11
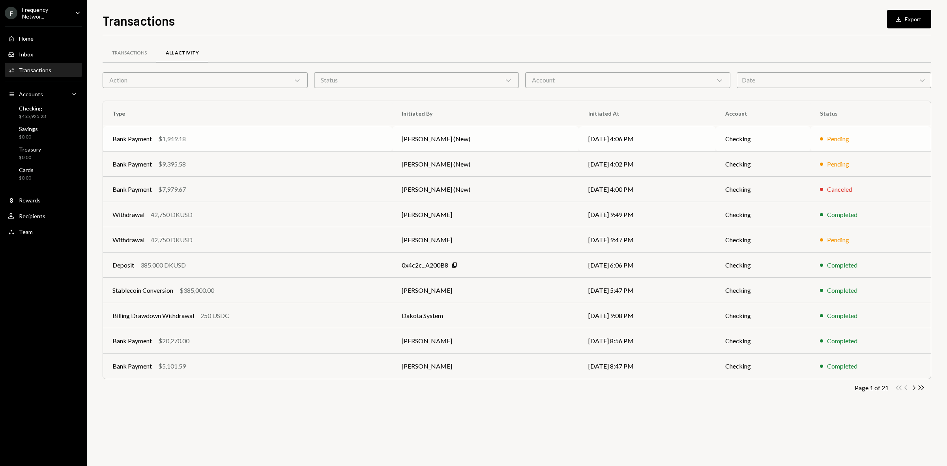
click at [235, 141] on div "Bank Payment $1,949.18" at bounding box center [248, 138] width 270 height 9
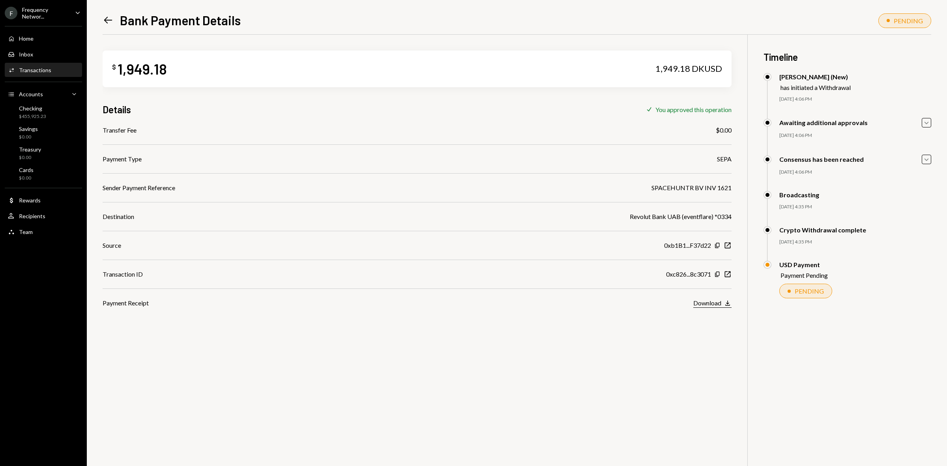
click at [712, 302] on div "Download" at bounding box center [708, 303] width 28 height 8
click at [105, 15] on icon "Left Arrow" at bounding box center [108, 20] width 11 height 11
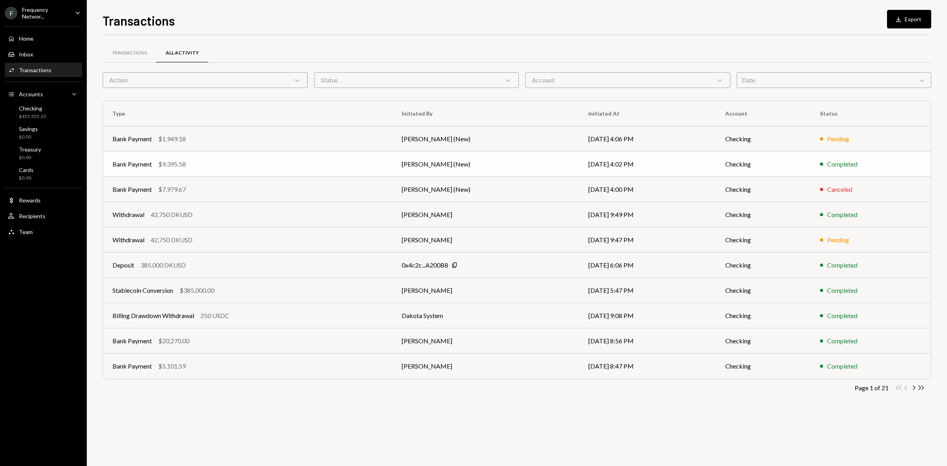
click at [187, 166] on div "Bank Payment $9,395.58" at bounding box center [248, 163] width 270 height 9
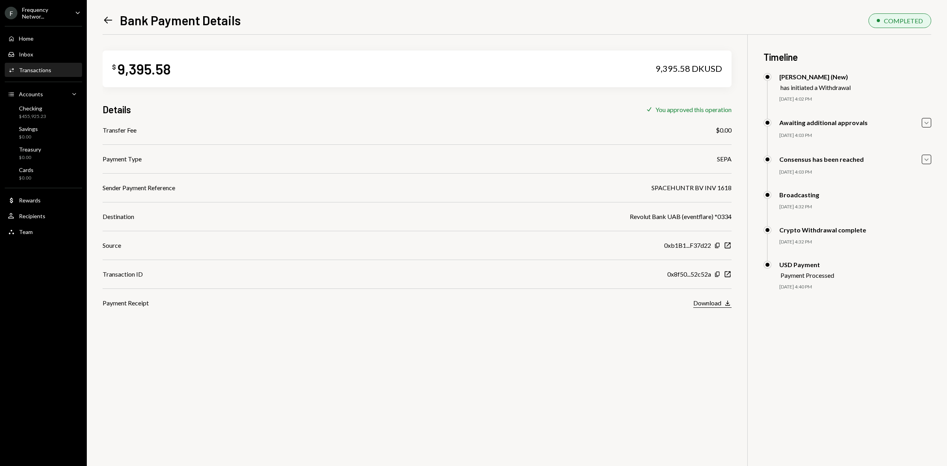
click at [707, 303] on div "Download" at bounding box center [708, 303] width 28 height 8
click at [109, 15] on icon "Left Arrow" at bounding box center [108, 20] width 11 height 11
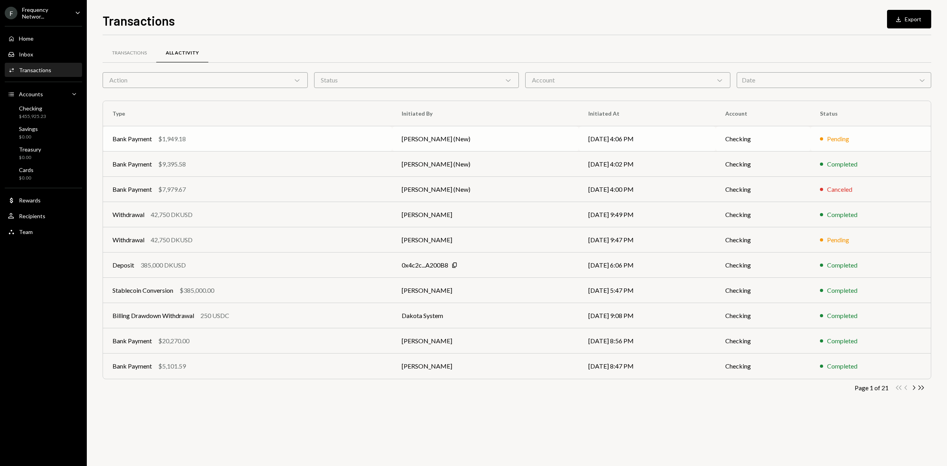
click at [227, 141] on div "Bank Payment $1,949.18" at bounding box center [248, 138] width 270 height 9
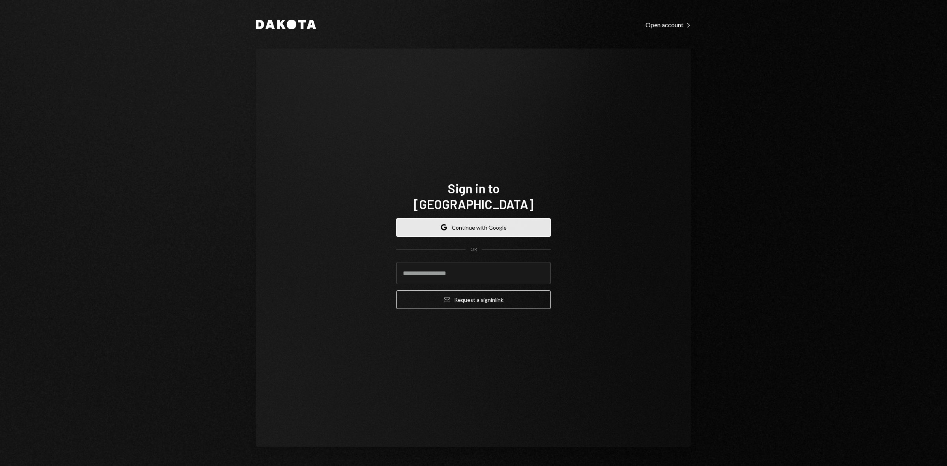
click at [457, 218] on button "Google Continue with Google" at bounding box center [473, 227] width 155 height 19
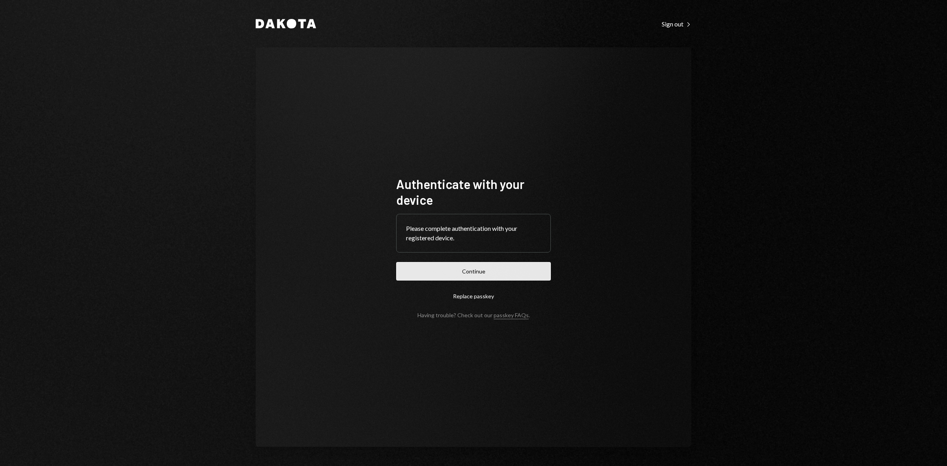
click at [483, 267] on button "Continue" at bounding box center [473, 271] width 155 height 19
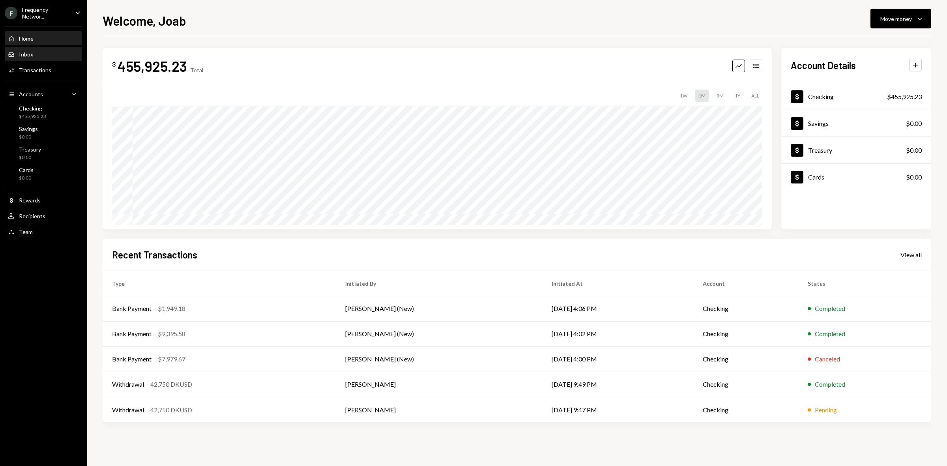
click at [37, 56] on div "Inbox Inbox" at bounding box center [43, 54] width 71 height 7
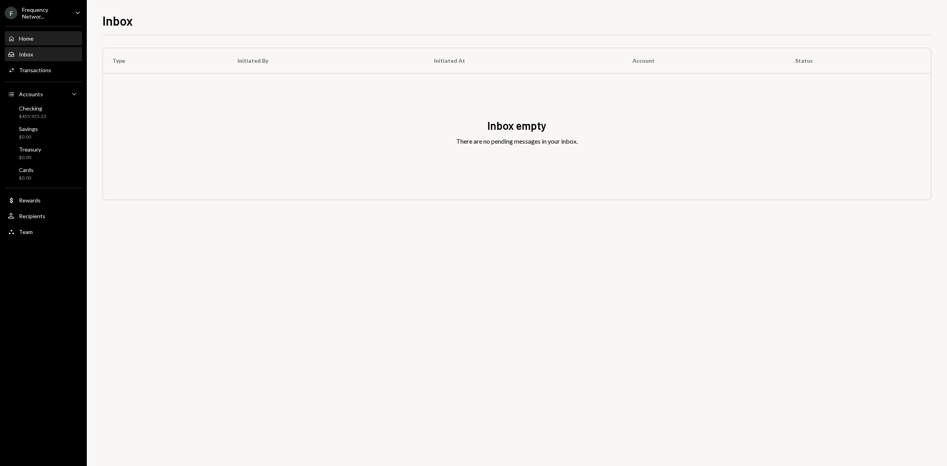
click at [43, 39] on div "Home Home" at bounding box center [43, 38] width 71 height 7
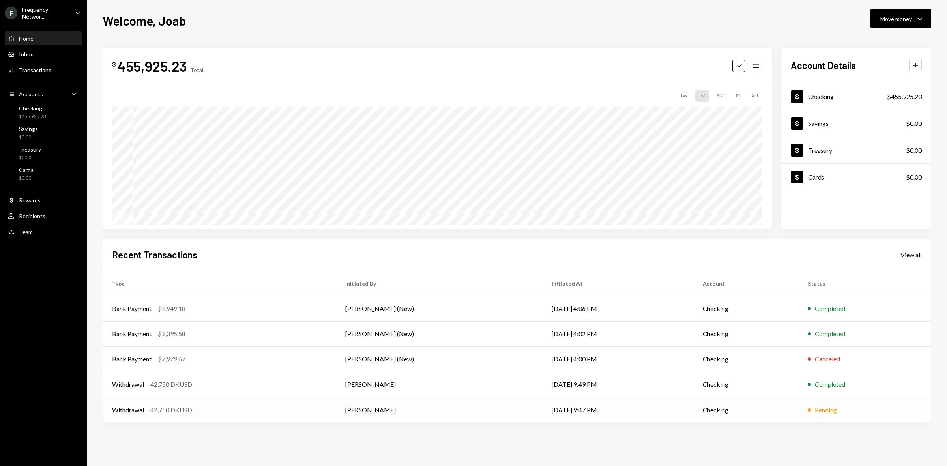
click at [225, 407] on div "Withdrawal 42,750 DKUSD" at bounding box center [219, 409] width 214 height 9
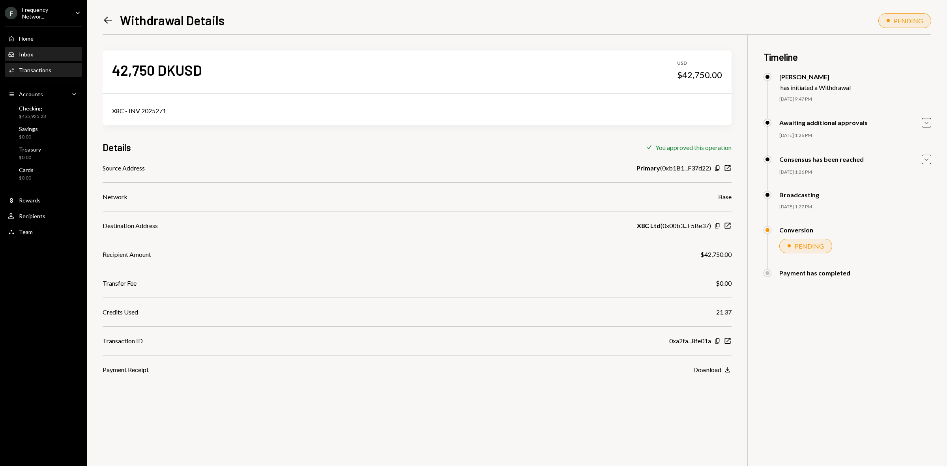
click at [31, 54] on div "Inbox" at bounding box center [26, 54] width 14 height 7
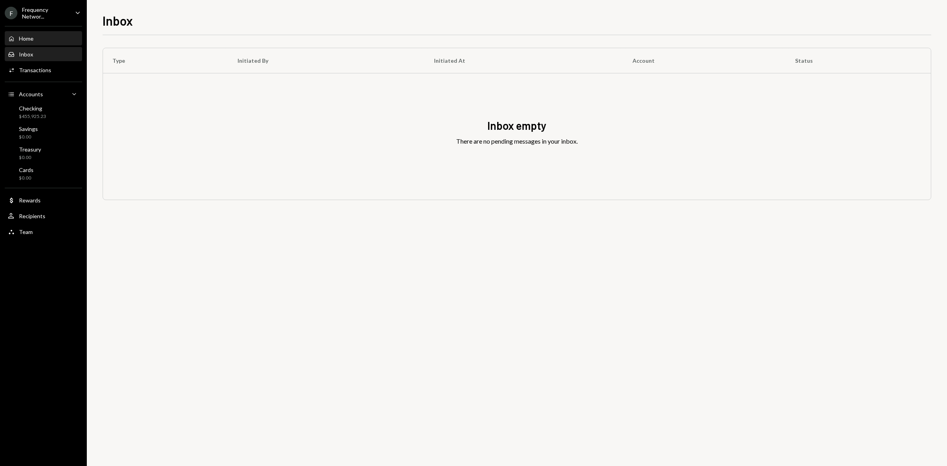
click at [29, 35] on div "Home Home" at bounding box center [21, 38] width 26 height 7
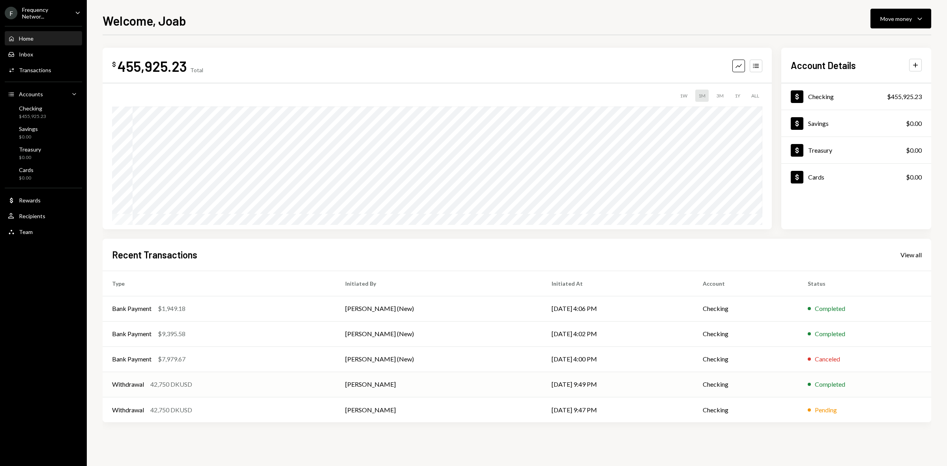
click at [613, 387] on td "[DATE] 9:49 PM" at bounding box center [618, 384] width 152 height 25
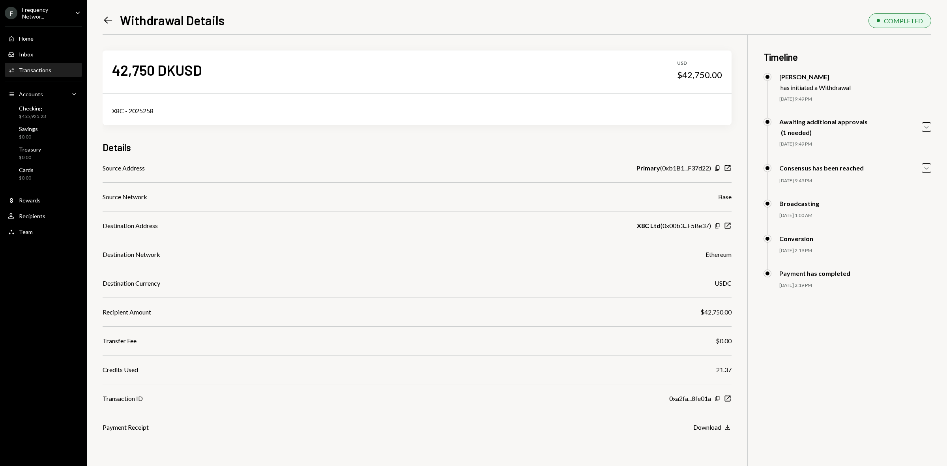
click at [103, 17] on icon "Left Arrow" at bounding box center [108, 20] width 11 height 11
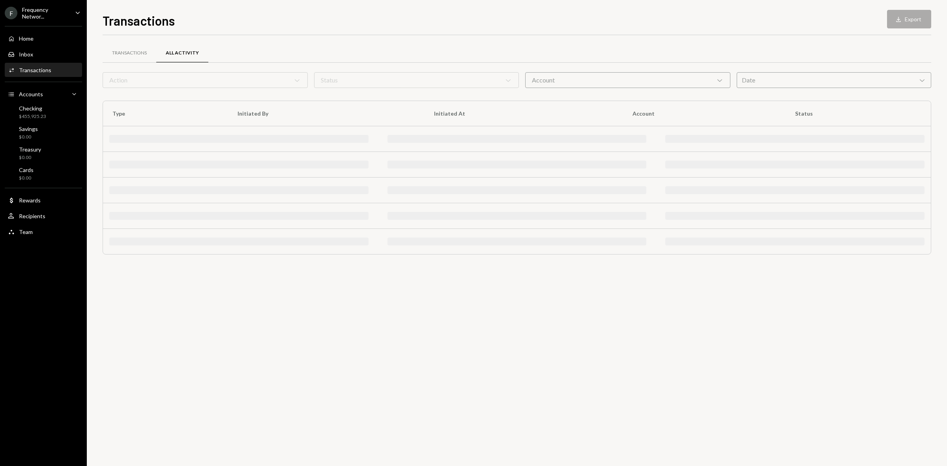
click at [112, 17] on h1 "Transactions" at bounding box center [139, 21] width 72 height 16
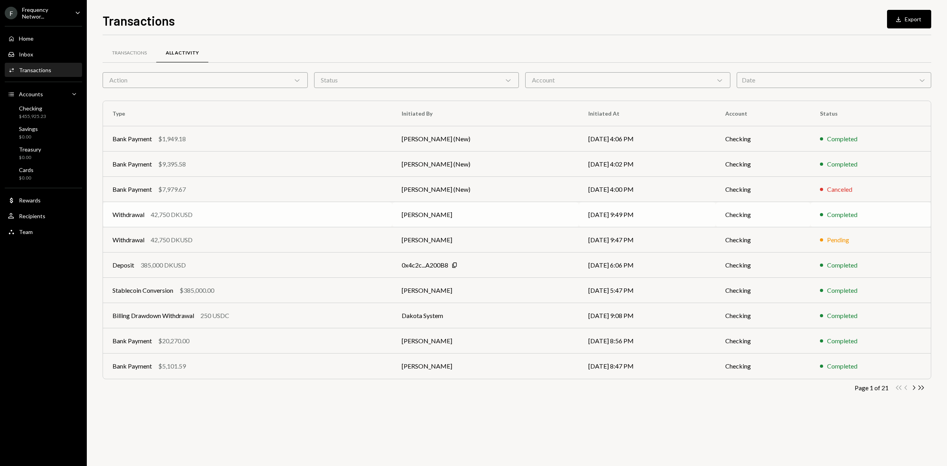
click at [281, 216] on div "Withdrawal 42,750 DKUSD" at bounding box center [248, 214] width 270 height 9
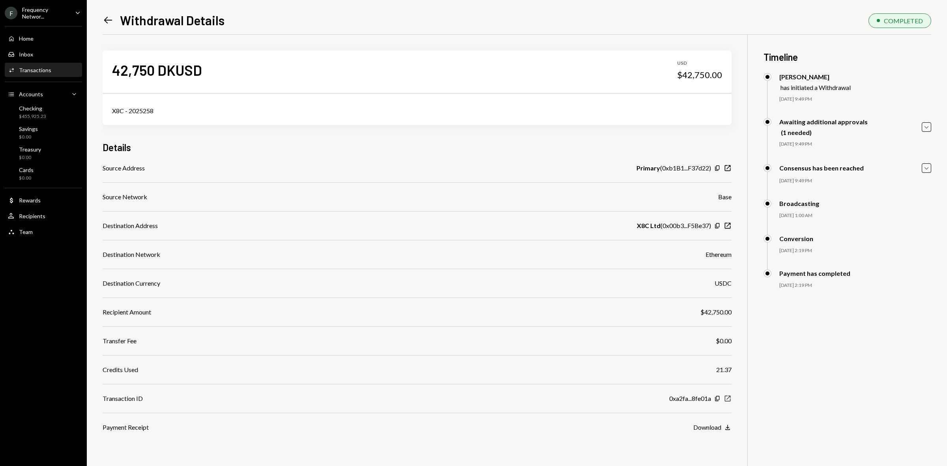
click at [729, 399] on icon "New Window" at bounding box center [728, 399] width 8 height 8
click at [727, 398] on icon "New Window" at bounding box center [728, 399] width 8 height 8
click at [719, 396] on icon "button" at bounding box center [717, 398] width 4 height 5
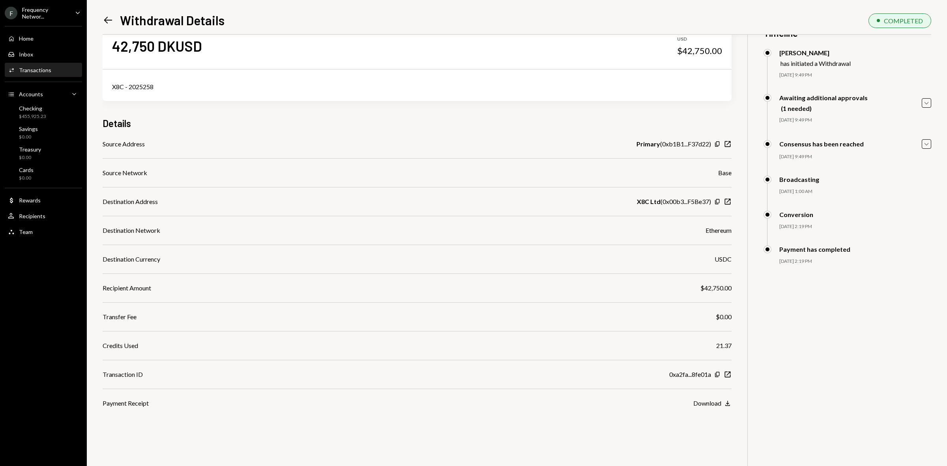
scroll to position [34, 0]
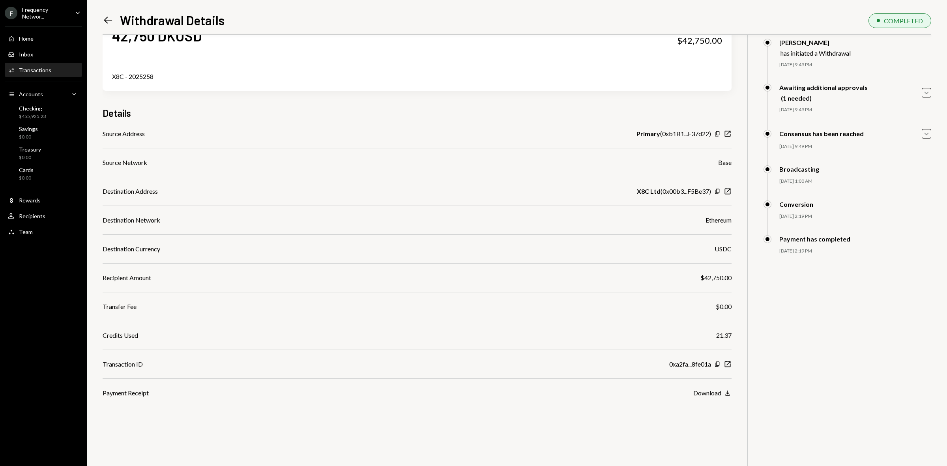
click at [111, 20] on icon "Left Arrow" at bounding box center [108, 20] width 11 height 11
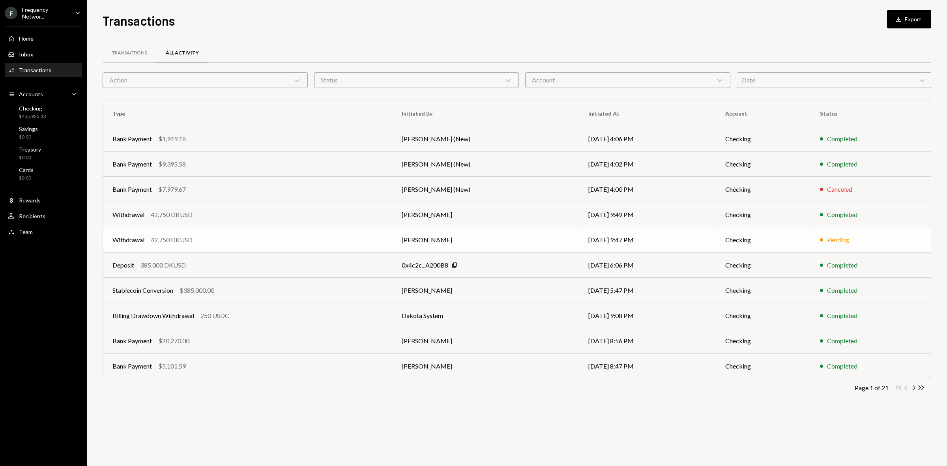
click at [257, 234] on td "Withdrawal 42,750 DKUSD" at bounding box center [247, 239] width 289 height 25
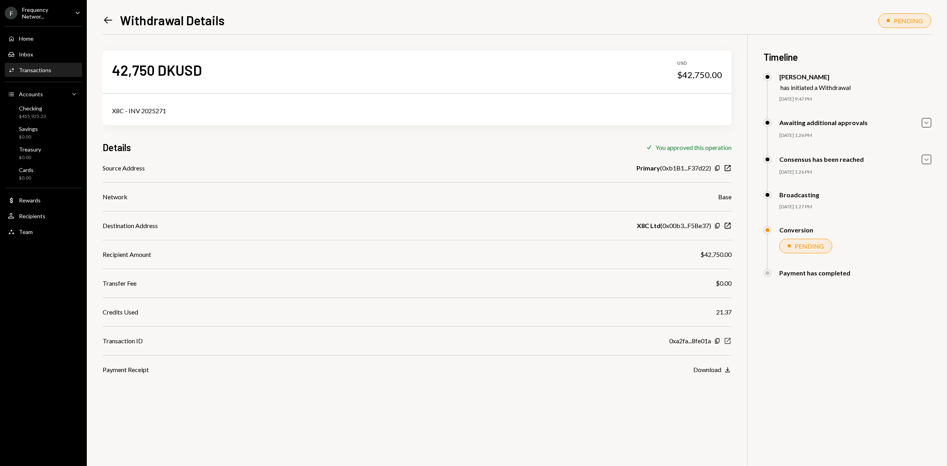
click at [730, 341] on icon "button" at bounding box center [728, 341] width 6 height 6
click at [50, 12] on div "Frequency Networ..." at bounding box center [45, 12] width 47 height 13
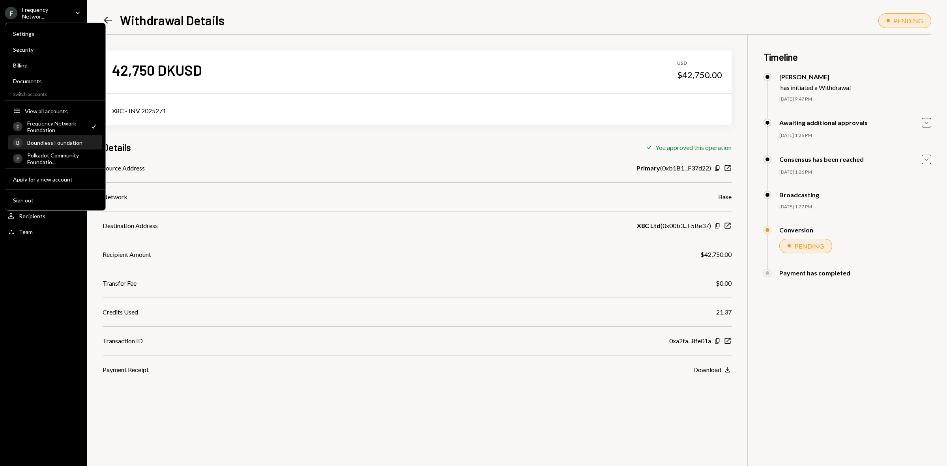
click at [54, 143] on div "Boundless Foundation" at bounding box center [62, 142] width 70 height 7
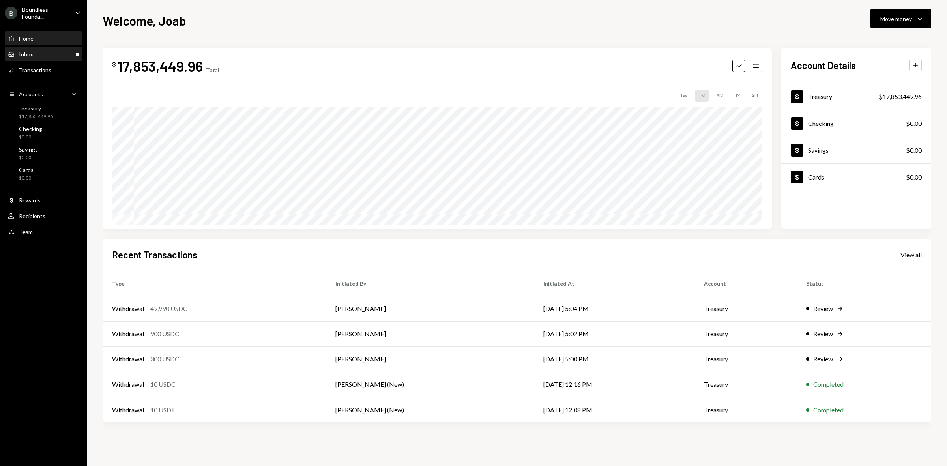
click at [46, 57] on div "Inbox Inbox" at bounding box center [43, 54] width 71 height 13
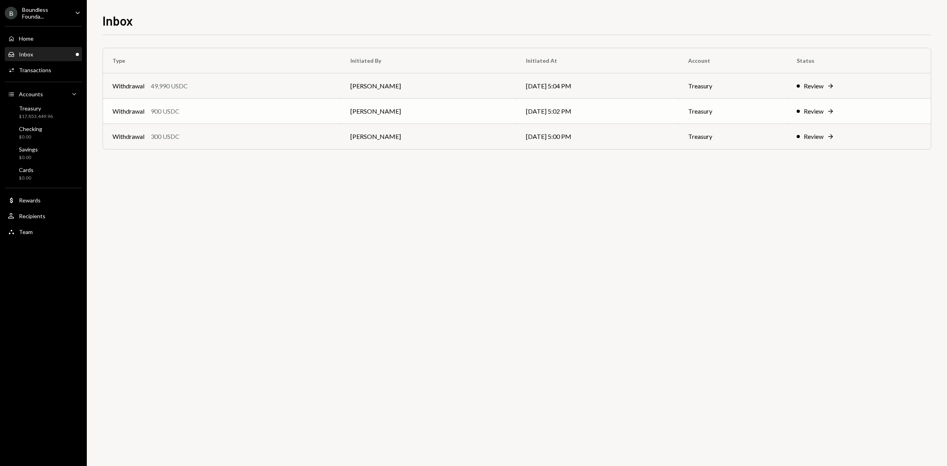
click at [195, 111] on div "Withdrawal 900 USDC" at bounding box center [222, 111] width 219 height 9
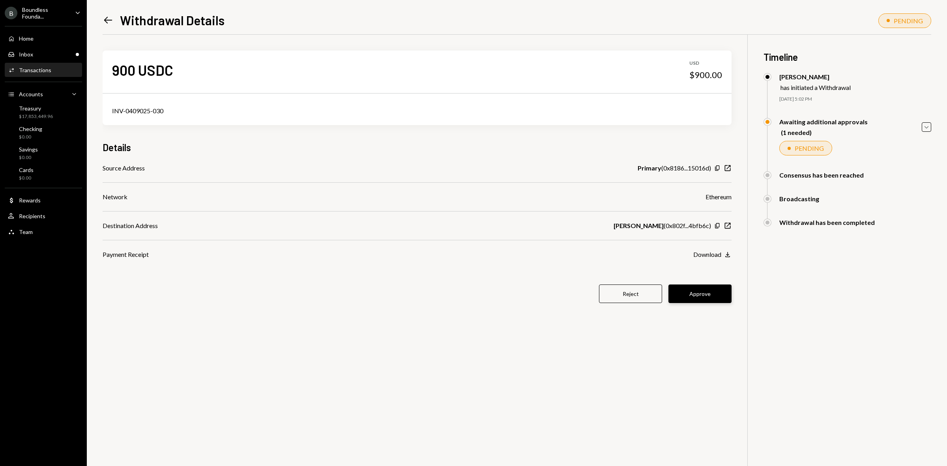
click at [703, 297] on button "Approve" at bounding box center [700, 294] width 63 height 19
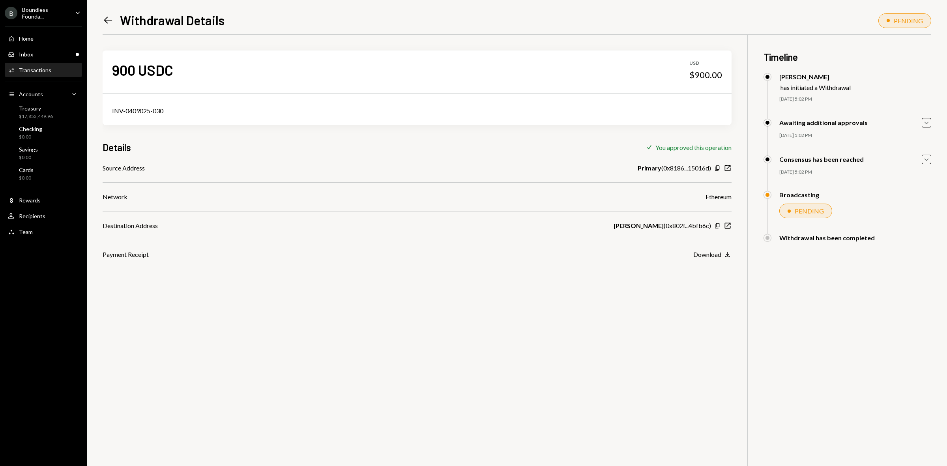
click at [101, 28] on div "Left Arrow Withdrawal Details PENDING 900 USDC USD $900.00 INV-0409025-030 Deta…" at bounding box center [517, 233] width 861 height 466
click at [103, 23] on icon "Left Arrow" at bounding box center [108, 20] width 11 height 11
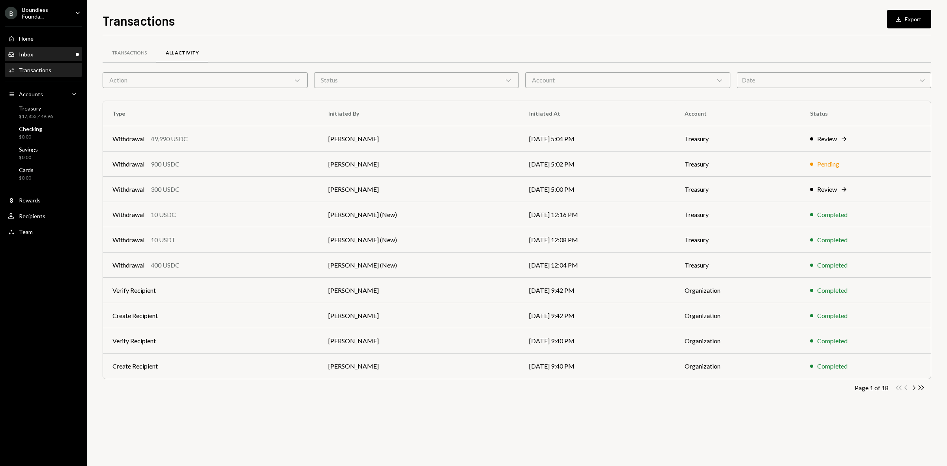
click at [52, 56] on div "Inbox Inbox" at bounding box center [43, 54] width 71 height 7
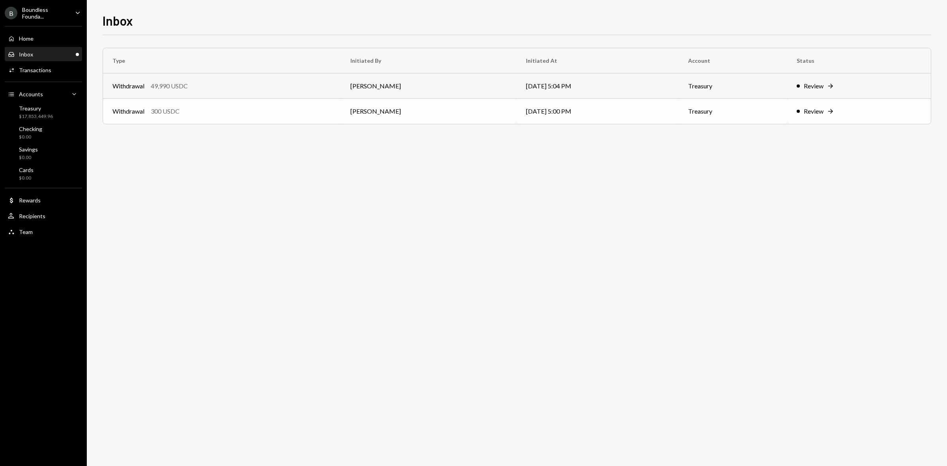
click at [214, 117] on td "Withdrawal 300 USDC" at bounding box center [222, 111] width 238 height 25
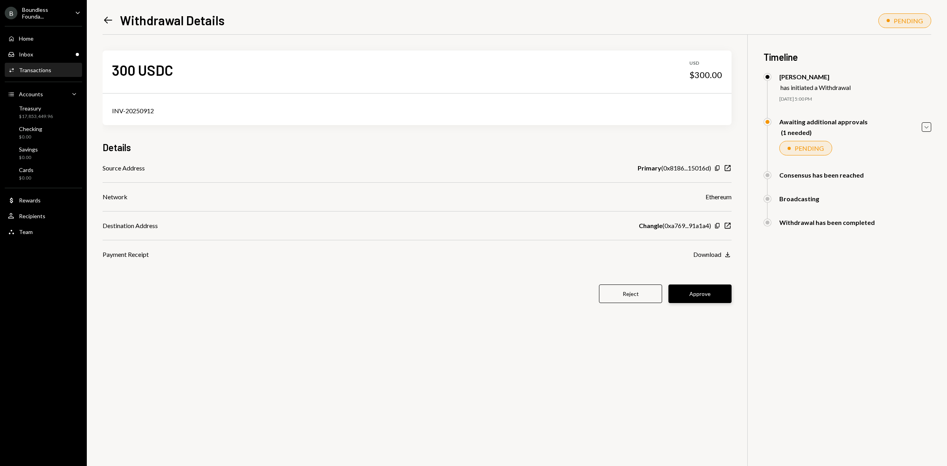
click at [703, 295] on button "Approve" at bounding box center [700, 294] width 63 height 19
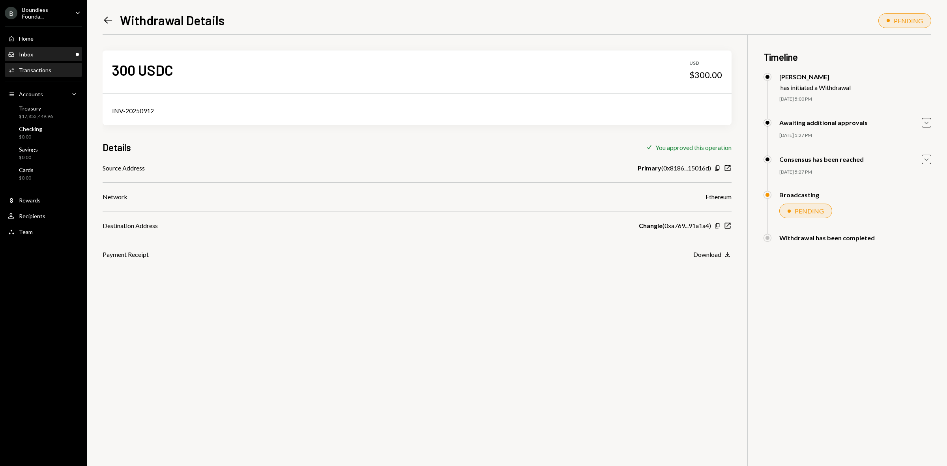
click at [38, 56] on div "Inbox Inbox" at bounding box center [43, 54] width 71 height 7
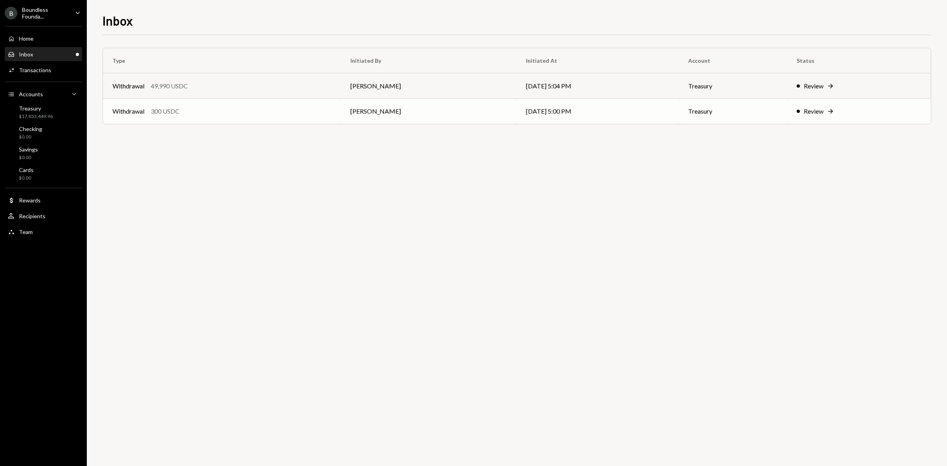
click at [255, 111] on div "Withdrawal 300 USDC" at bounding box center [222, 111] width 219 height 9
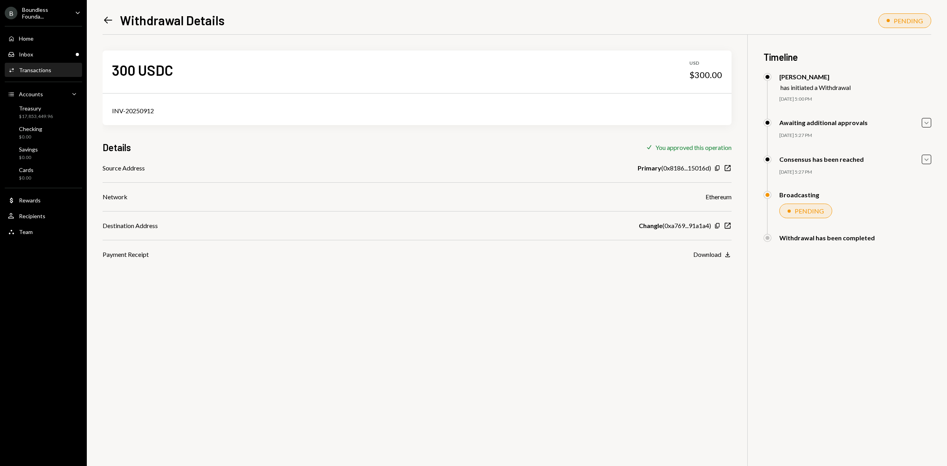
click at [109, 19] on icon "Left Arrow" at bounding box center [108, 20] width 11 height 11
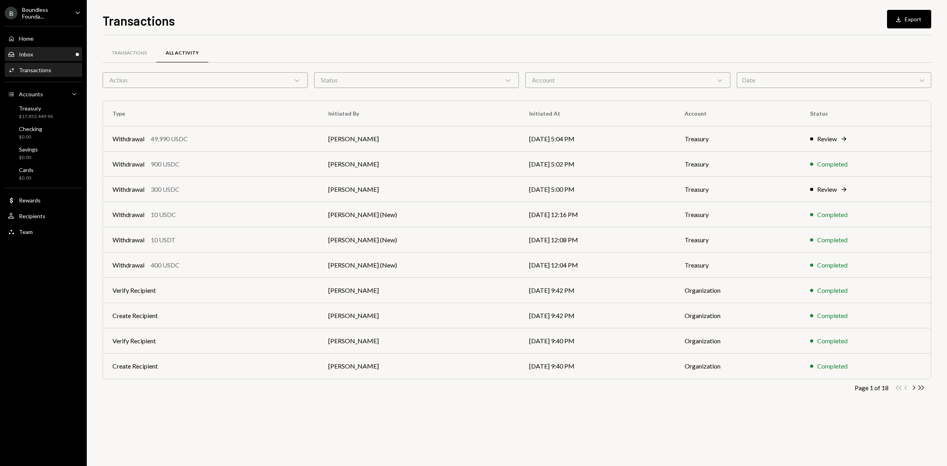
click at [53, 54] on div "Inbox Inbox" at bounding box center [43, 54] width 71 height 7
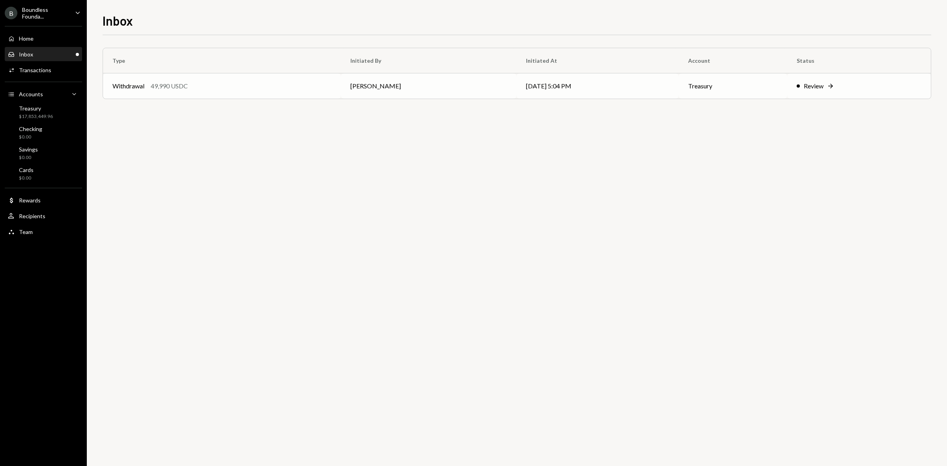
click at [188, 81] on div "49,990 USDC" at bounding box center [169, 85] width 37 height 9
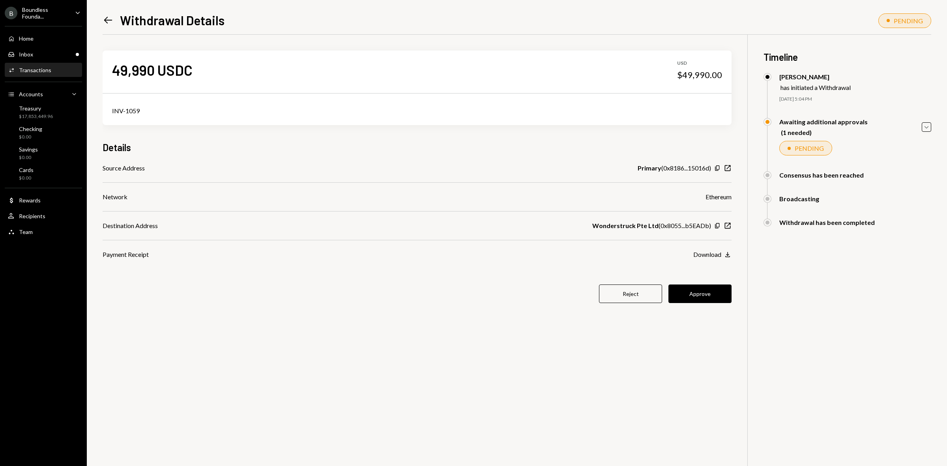
click at [703, 297] on button "Approve" at bounding box center [700, 294] width 63 height 19
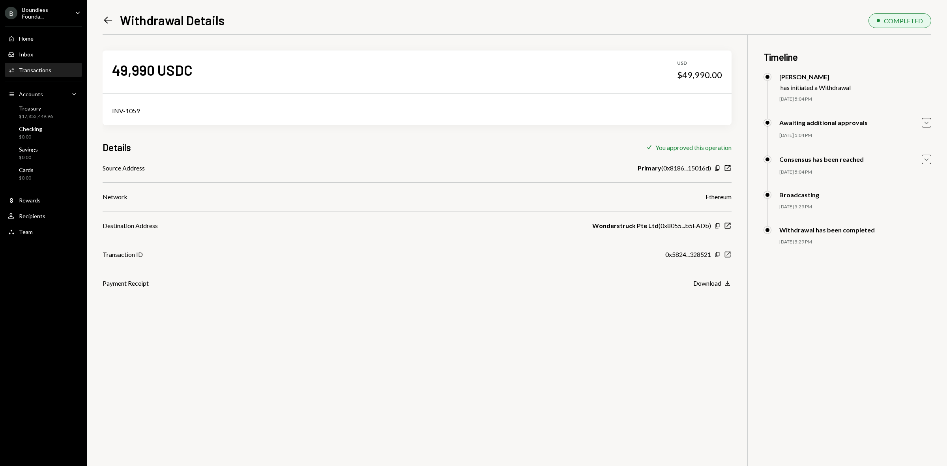
click at [729, 251] on icon "New Window" at bounding box center [728, 255] width 8 height 8
click at [49, 17] on div "Boundless Founda..." at bounding box center [45, 12] width 47 height 13
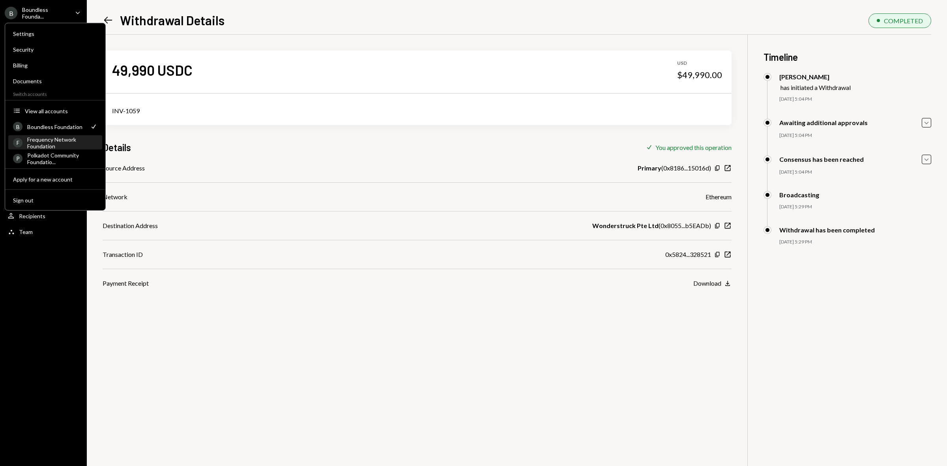
click at [61, 143] on div "Frequency Network Foundation" at bounding box center [62, 142] width 70 height 13
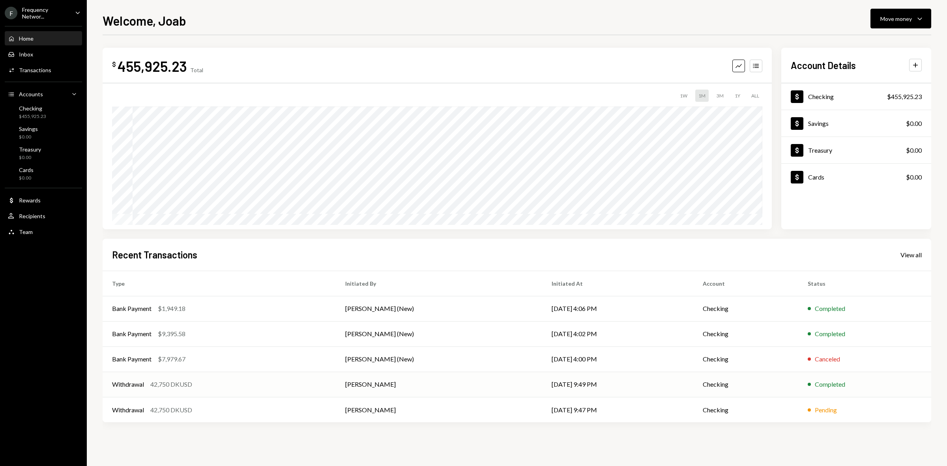
click at [199, 386] on div "Withdrawal 42,750 DKUSD" at bounding box center [219, 384] width 214 height 9
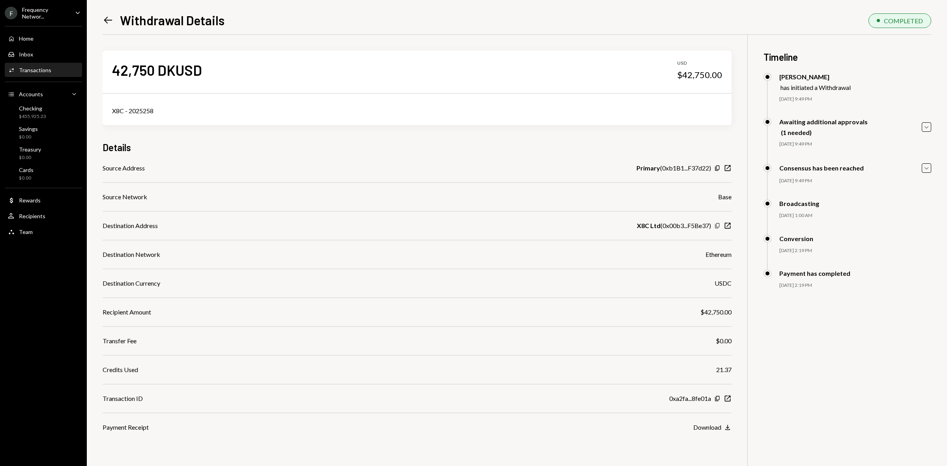
click at [716, 225] on icon "Copy" at bounding box center [718, 226] width 6 height 6
click at [718, 223] on icon "Copy" at bounding box center [718, 226] width 6 height 6
click at [30, 42] on div "Home Home" at bounding box center [43, 38] width 71 height 13
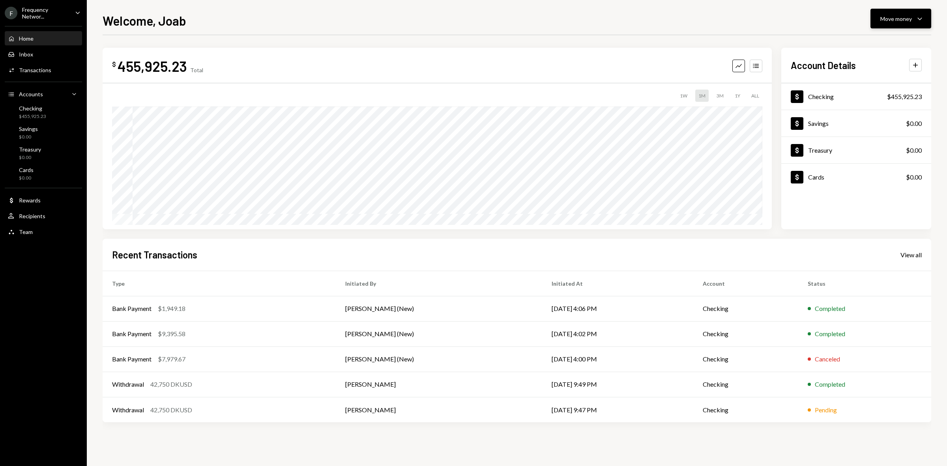
click at [908, 28] on button "Move money Caret Down" at bounding box center [901, 19] width 61 height 20
click at [878, 78] on div "Deposit" at bounding box center [895, 78] width 58 height 8
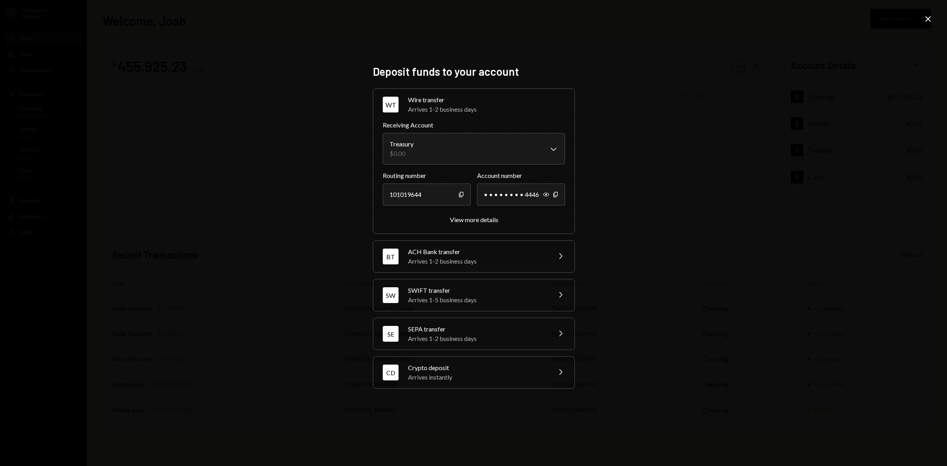
click at [465, 378] on div "Arrives instantly" at bounding box center [477, 377] width 138 height 9
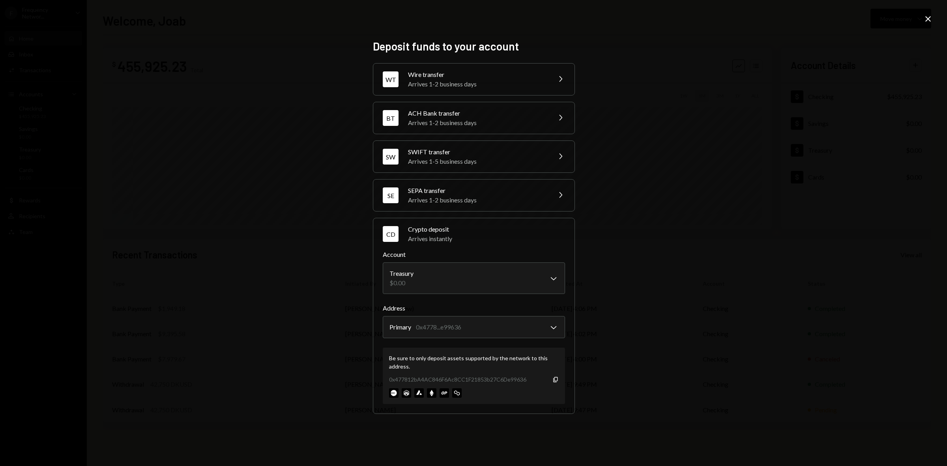
click at [297, 174] on div "**********" at bounding box center [473, 233] width 947 height 466
click at [930, 15] on icon "Close" at bounding box center [928, 18] width 9 height 9
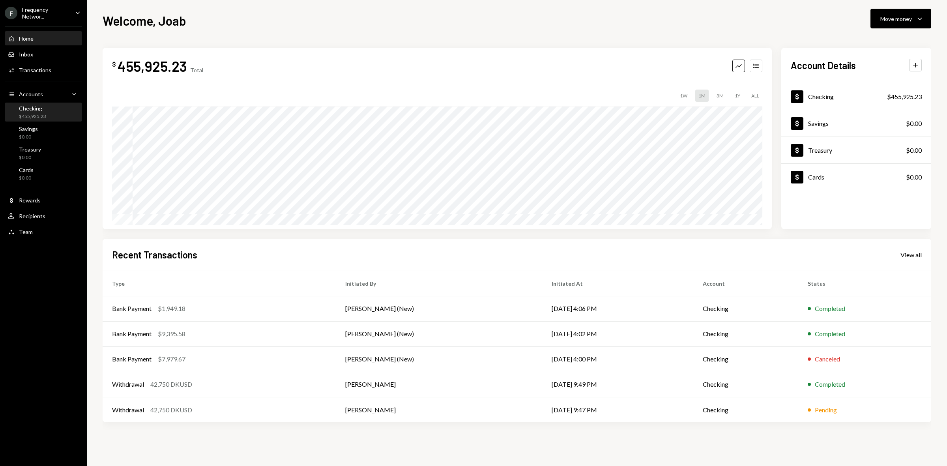
click at [36, 109] on div "Checking" at bounding box center [32, 108] width 27 height 7
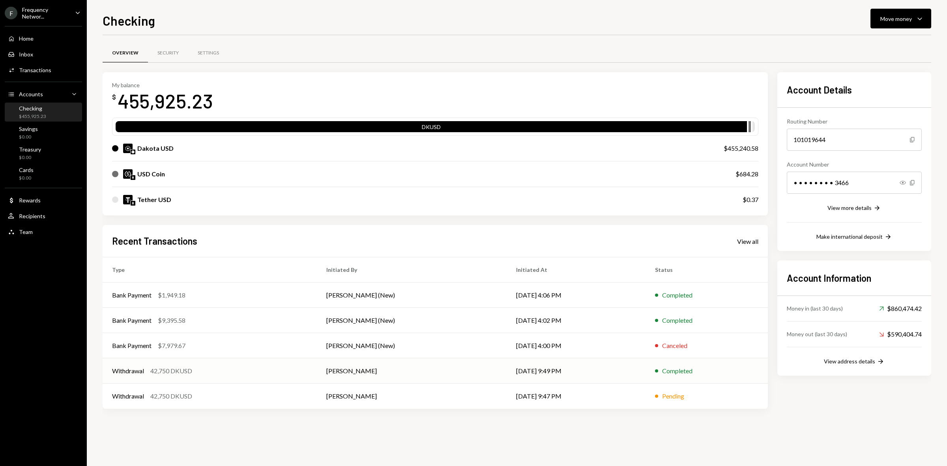
click at [257, 379] on td "Withdrawal 42,750 DKUSD" at bounding box center [210, 370] width 214 height 25
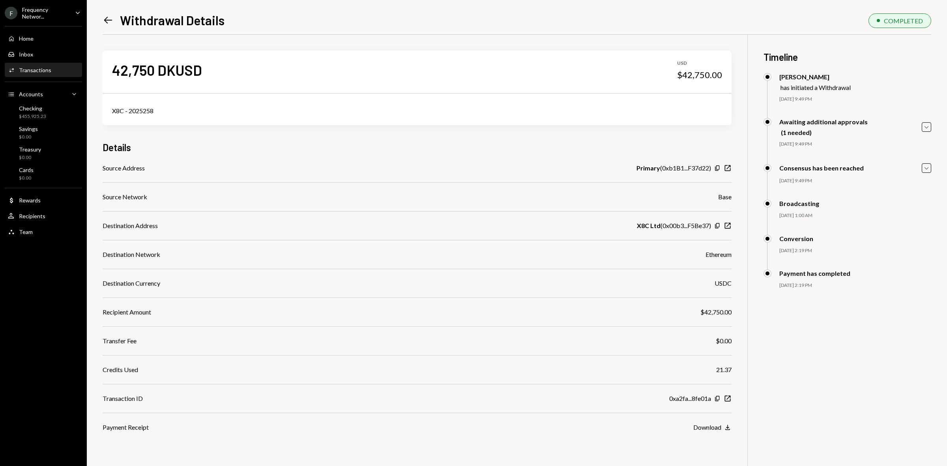
click at [56, 13] on div "Frequency Networ..." at bounding box center [45, 12] width 47 height 13
click at [317, 133] on div "42,750 DKUSD USD $42,750.00 X8C - 2025258 Details Source Address Primary ( 0xb1…" at bounding box center [417, 234] width 629 height 398
click at [43, 39] on div "Home Home" at bounding box center [43, 38] width 71 height 7
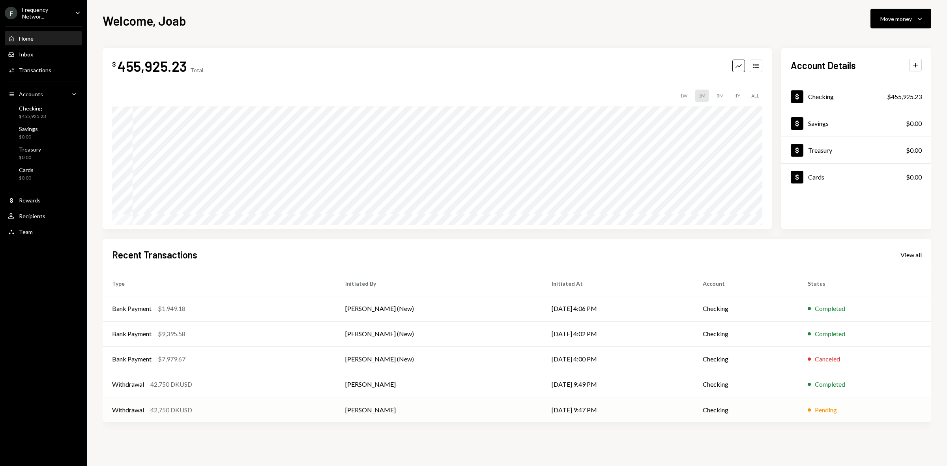
click at [579, 414] on td "[DATE] 9:47 PM" at bounding box center [618, 409] width 152 height 25
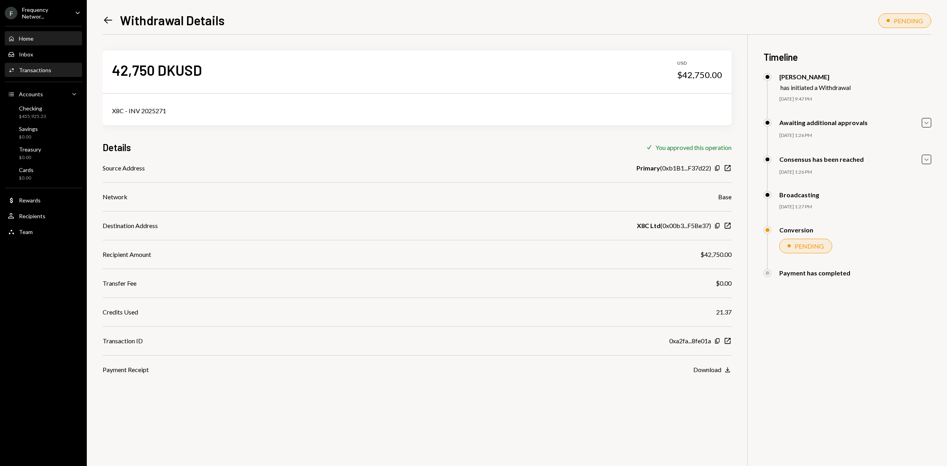
click at [31, 36] on div "Home" at bounding box center [26, 38] width 15 height 7
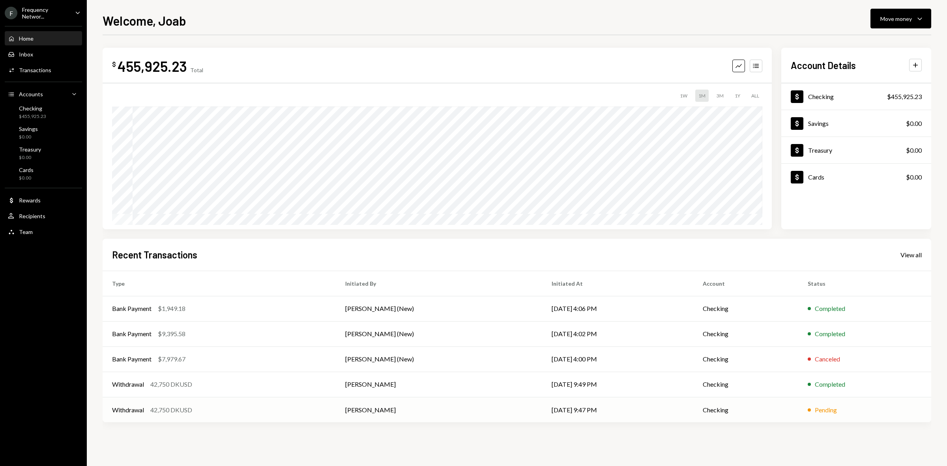
click at [224, 411] on div "Withdrawal 42,750 DKUSD" at bounding box center [219, 409] width 214 height 9
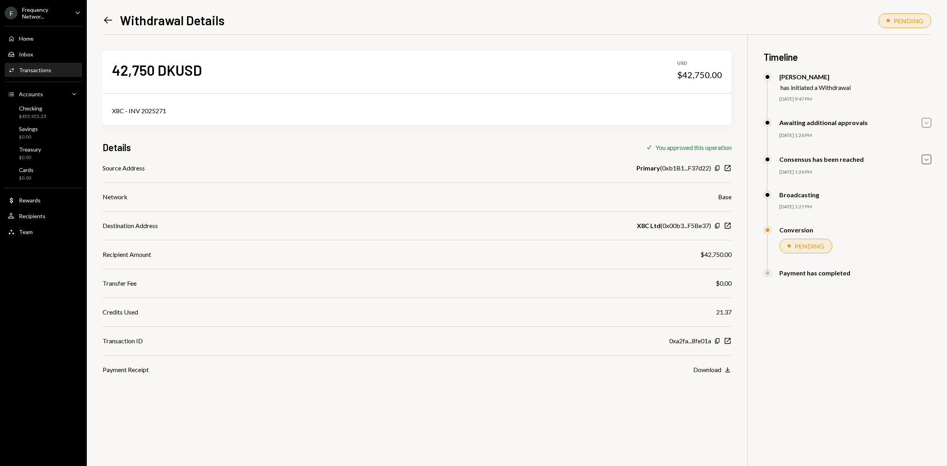
click at [928, 124] on icon "button" at bounding box center [927, 123] width 4 height 2
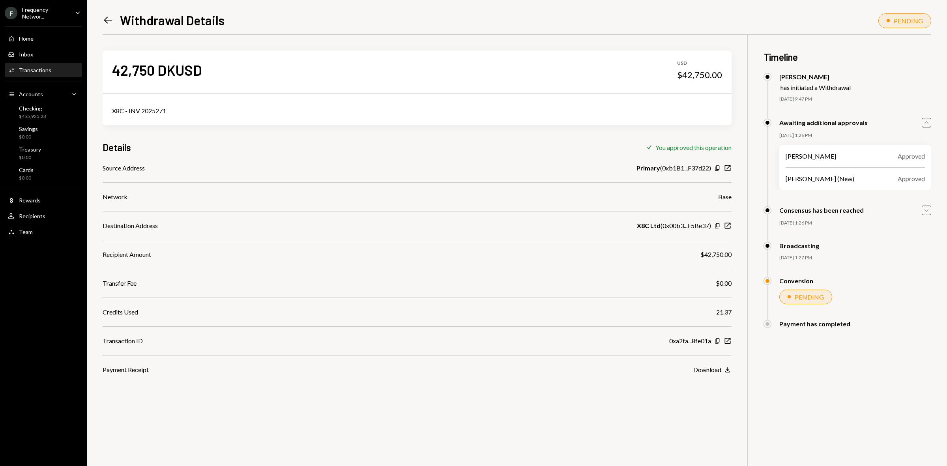
click at [923, 210] on icon "Caret Down" at bounding box center [927, 210] width 9 height 9
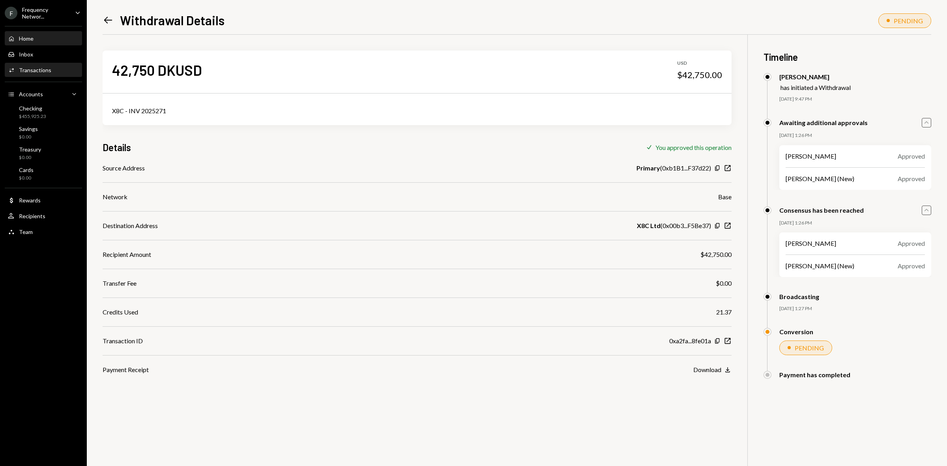
click at [34, 38] on div "Home Home" at bounding box center [43, 38] width 71 height 7
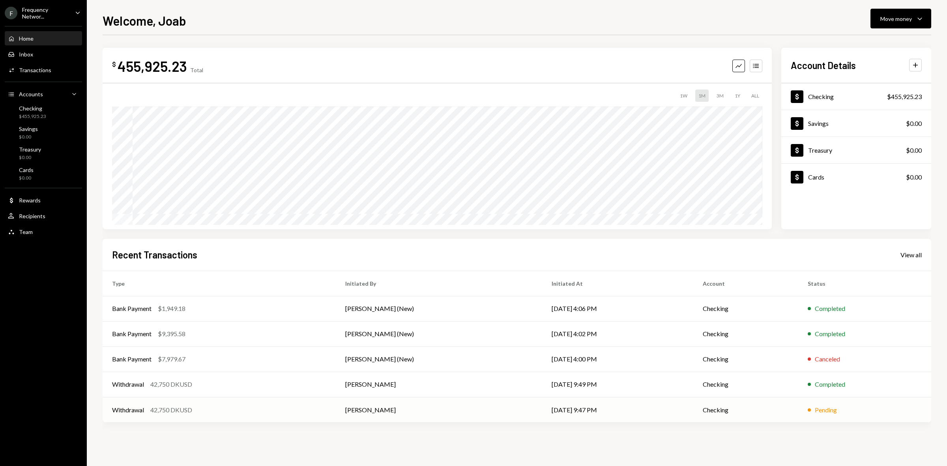
click at [492, 413] on td "[PERSON_NAME]" at bounding box center [439, 409] width 206 height 25
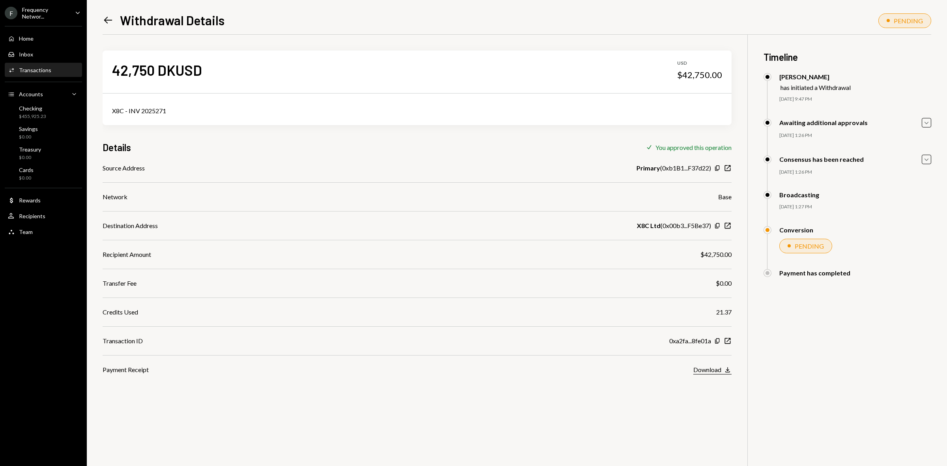
click at [715, 370] on div "Download" at bounding box center [708, 370] width 28 height 8
click at [727, 339] on icon "New Window" at bounding box center [728, 341] width 8 height 8
click at [931, 123] on icon "Caret Down" at bounding box center [927, 122] width 9 height 9
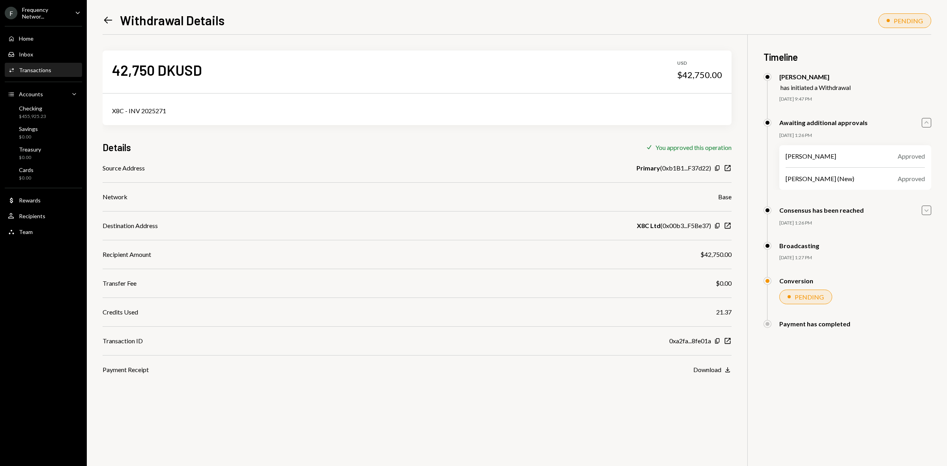
click at [925, 209] on icon "Caret Down" at bounding box center [927, 210] width 9 height 9
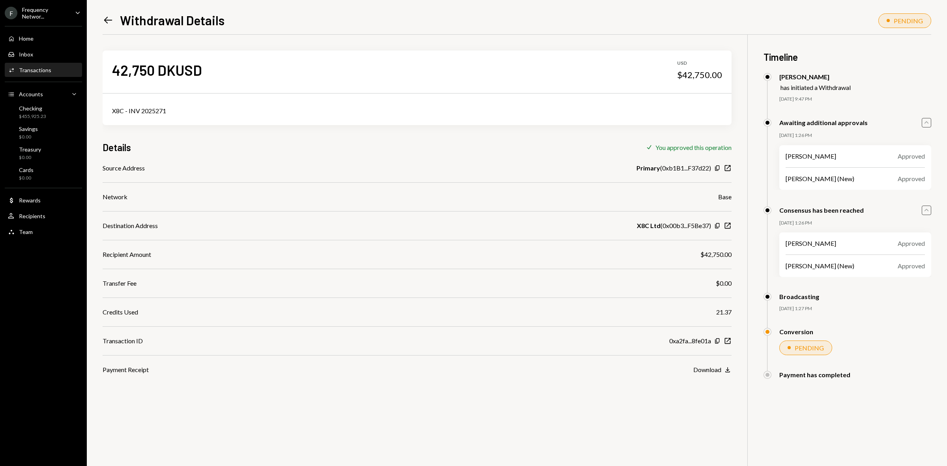
click at [400, 154] on div "42,750 DKUSD USD $42,750.00 X8C - INV 2025271 Details Check You approved this o…" at bounding box center [417, 205] width 629 height 340
click at [54, 109] on div "Checking $455,925.23" at bounding box center [43, 112] width 71 height 15
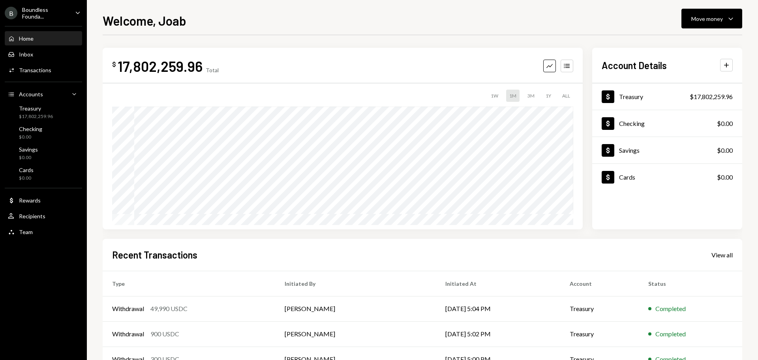
click at [38, 13] on div "Boundless Founda..." at bounding box center [45, 12] width 47 height 13
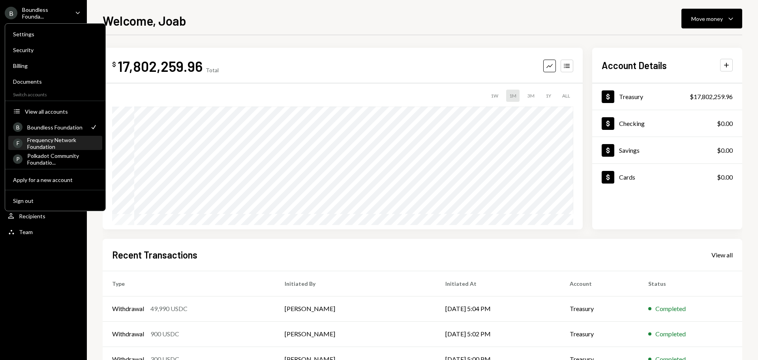
click at [62, 137] on div "Frequency Network Foundation" at bounding box center [62, 143] width 70 height 13
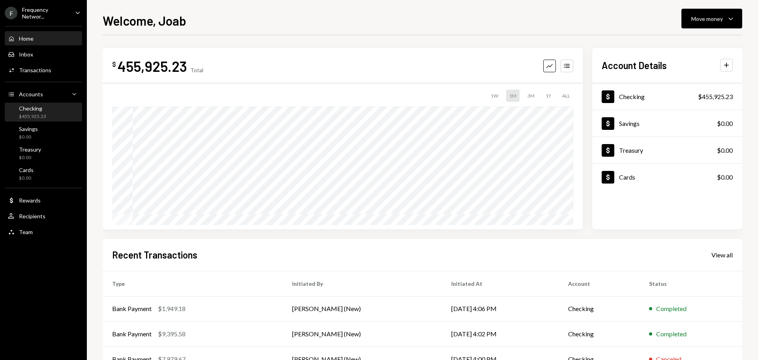
click at [53, 113] on div "Checking $455,925.23" at bounding box center [43, 112] width 71 height 15
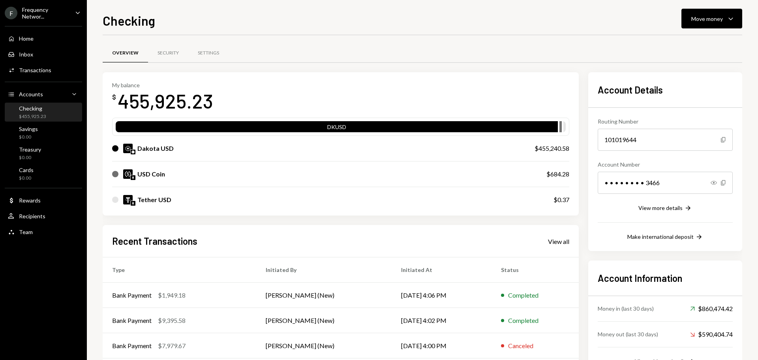
scroll to position [65, 0]
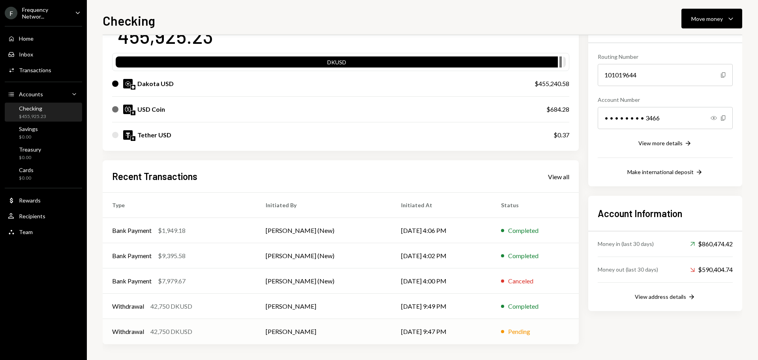
click at [272, 327] on td "[PERSON_NAME]" at bounding box center [324, 331] width 136 height 25
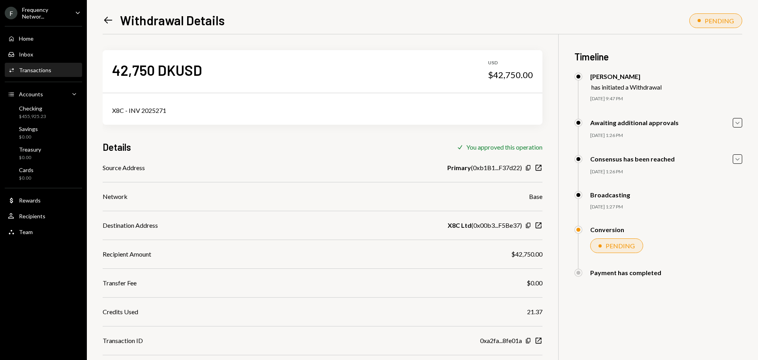
scroll to position [34, 0]
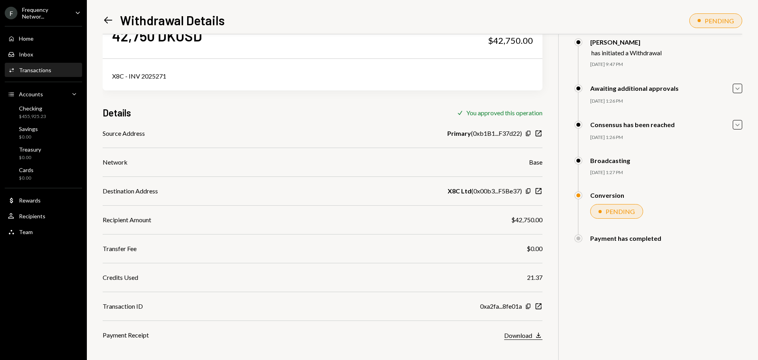
click at [531, 336] on div "Download" at bounding box center [518, 336] width 28 height 8
